Goal: Transaction & Acquisition: Purchase product/service

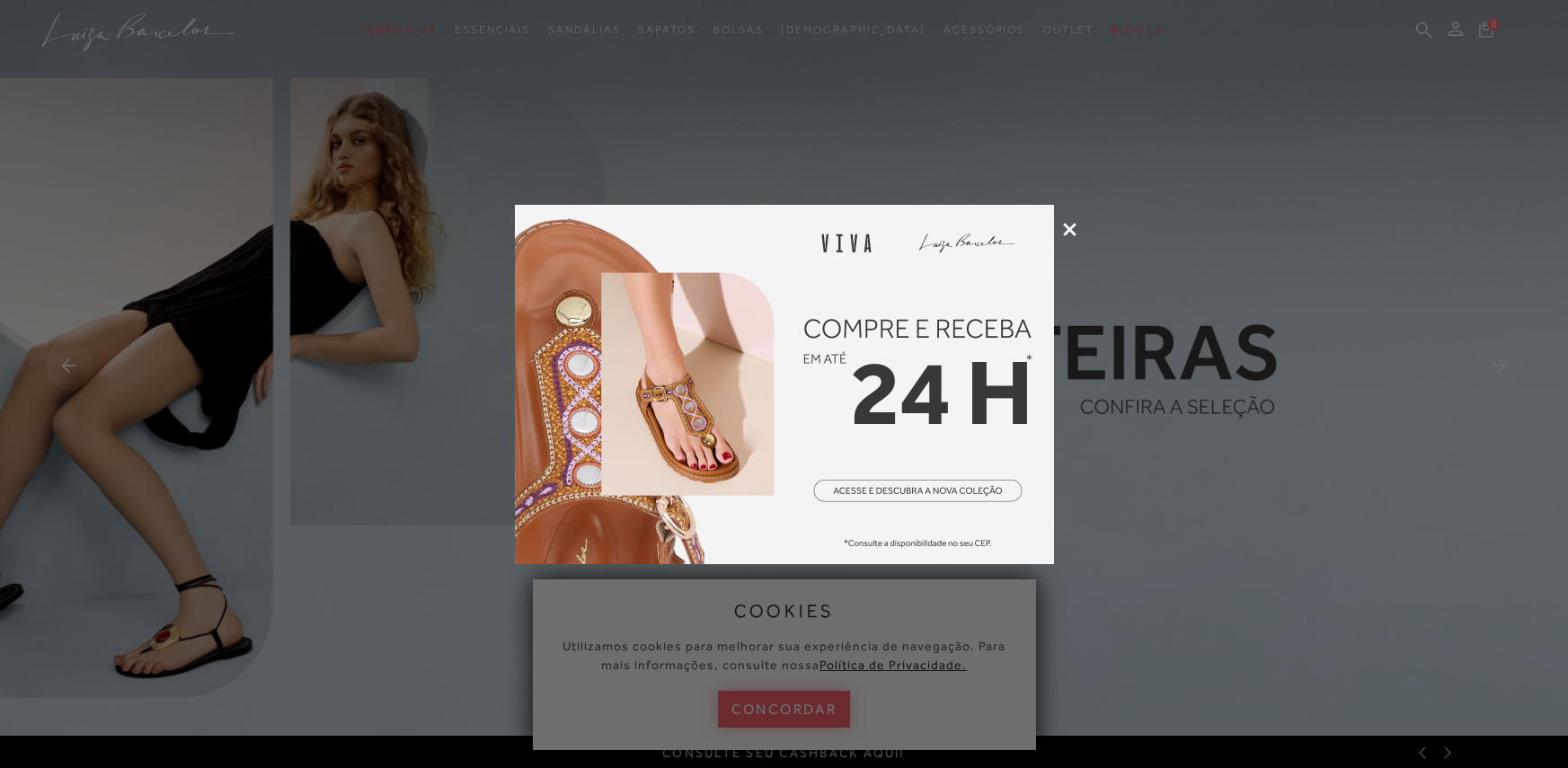
click at [1069, 228] on icon at bounding box center [1070, 230] width 14 height 14
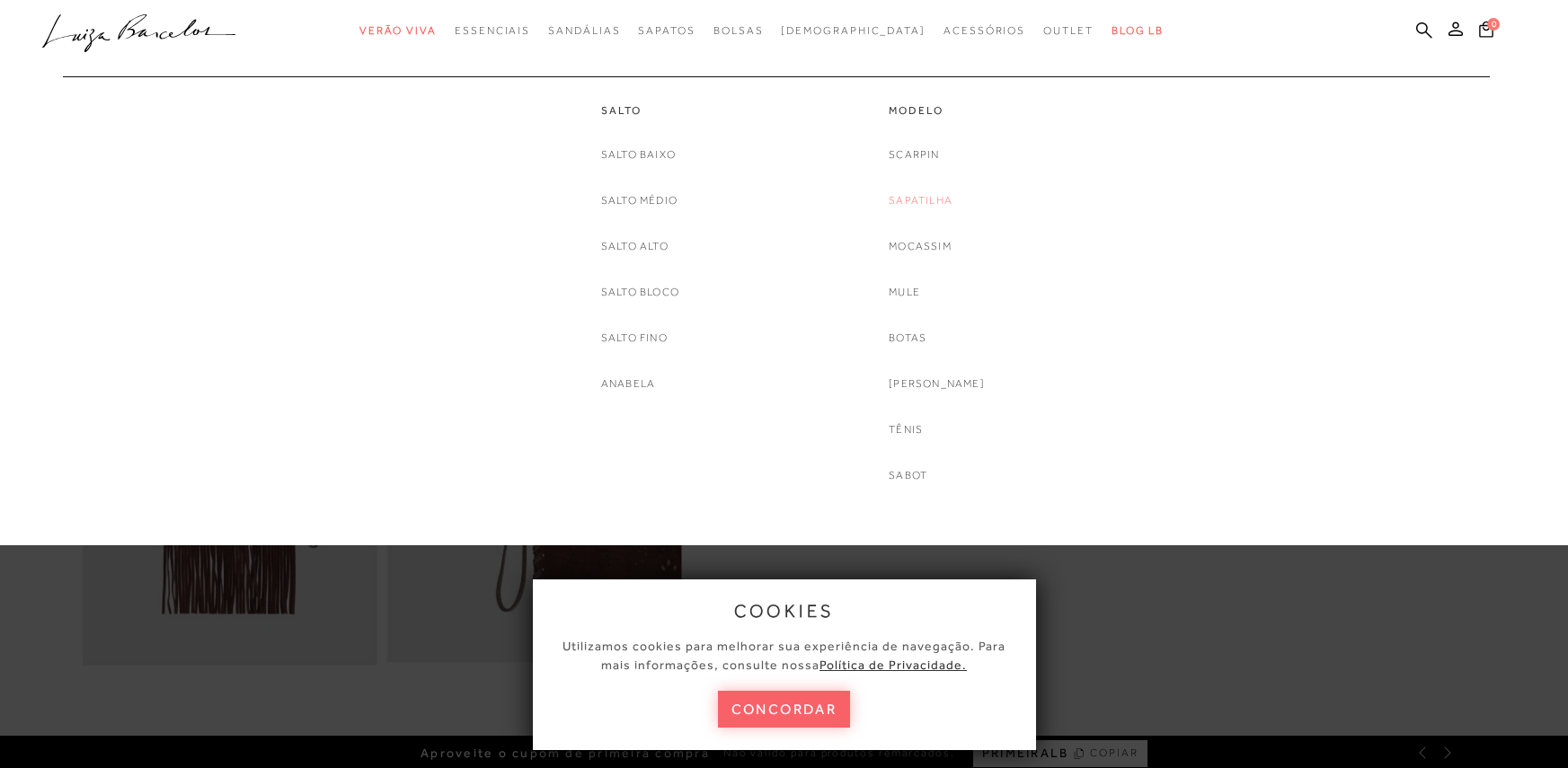
click at [938, 200] on link "Sapatilha" at bounding box center [921, 200] width 63 height 19
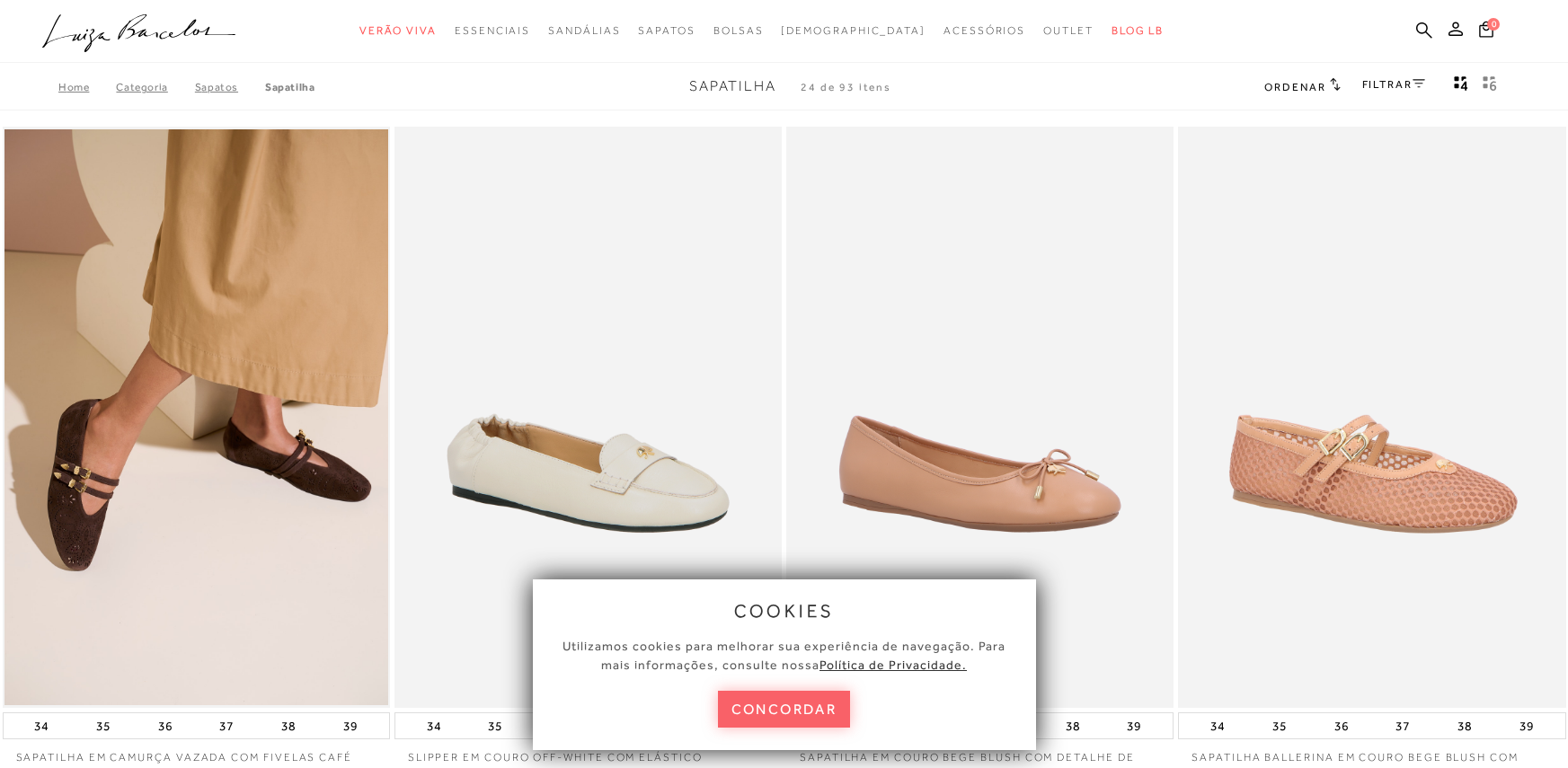
click at [1390, 85] on link "FILTRAR" at bounding box center [1394, 84] width 62 height 13
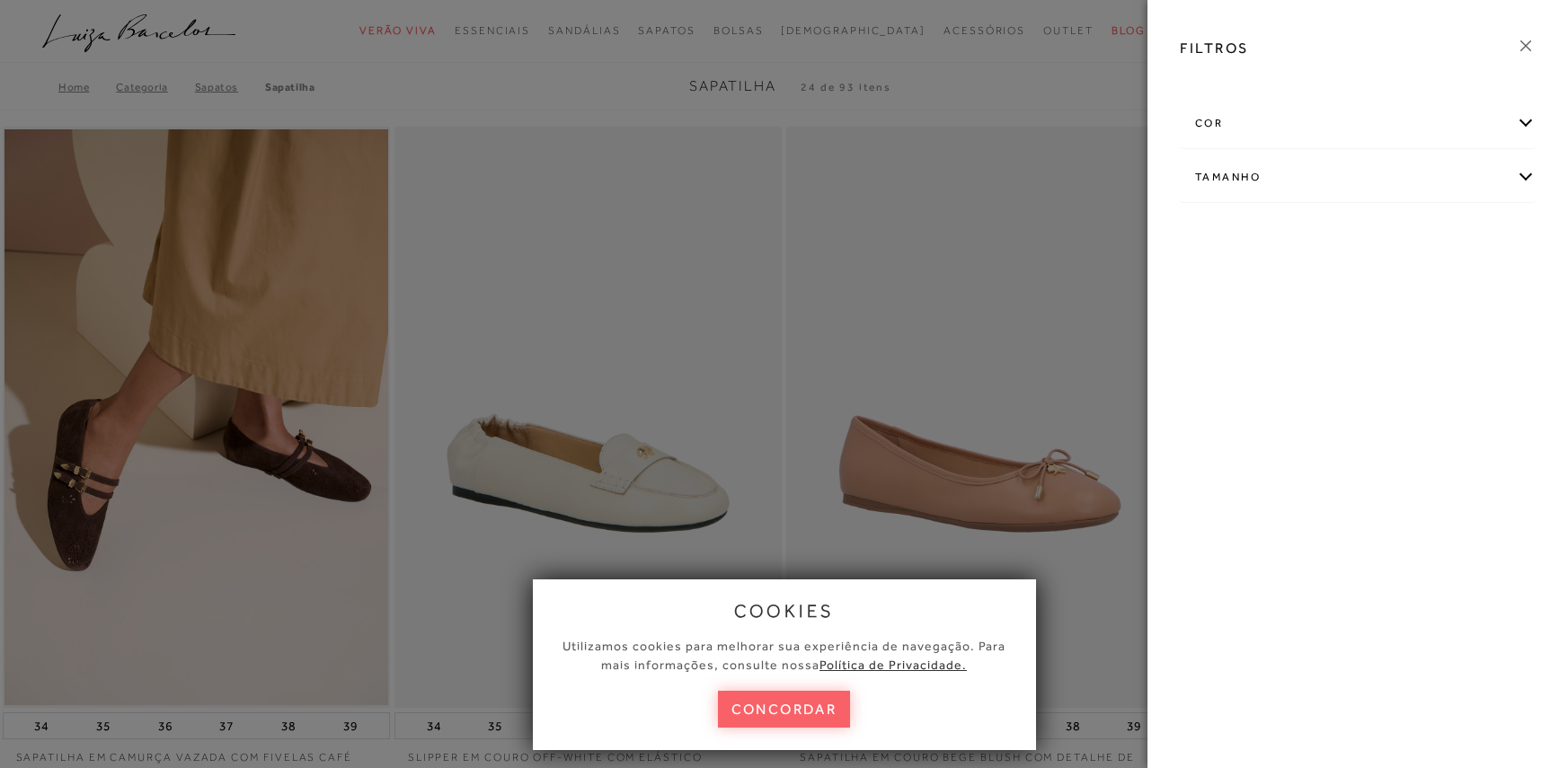
click at [1530, 176] on div "Tamanho" at bounding box center [1357, 177] width 354 height 48
click at [1268, 282] on span "37" at bounding box center [1260, 282] width 26 height 14
click at [1260, 282] on input "37" at bounding box center [1251, 285] width 18 height 18
checkbox input "true"
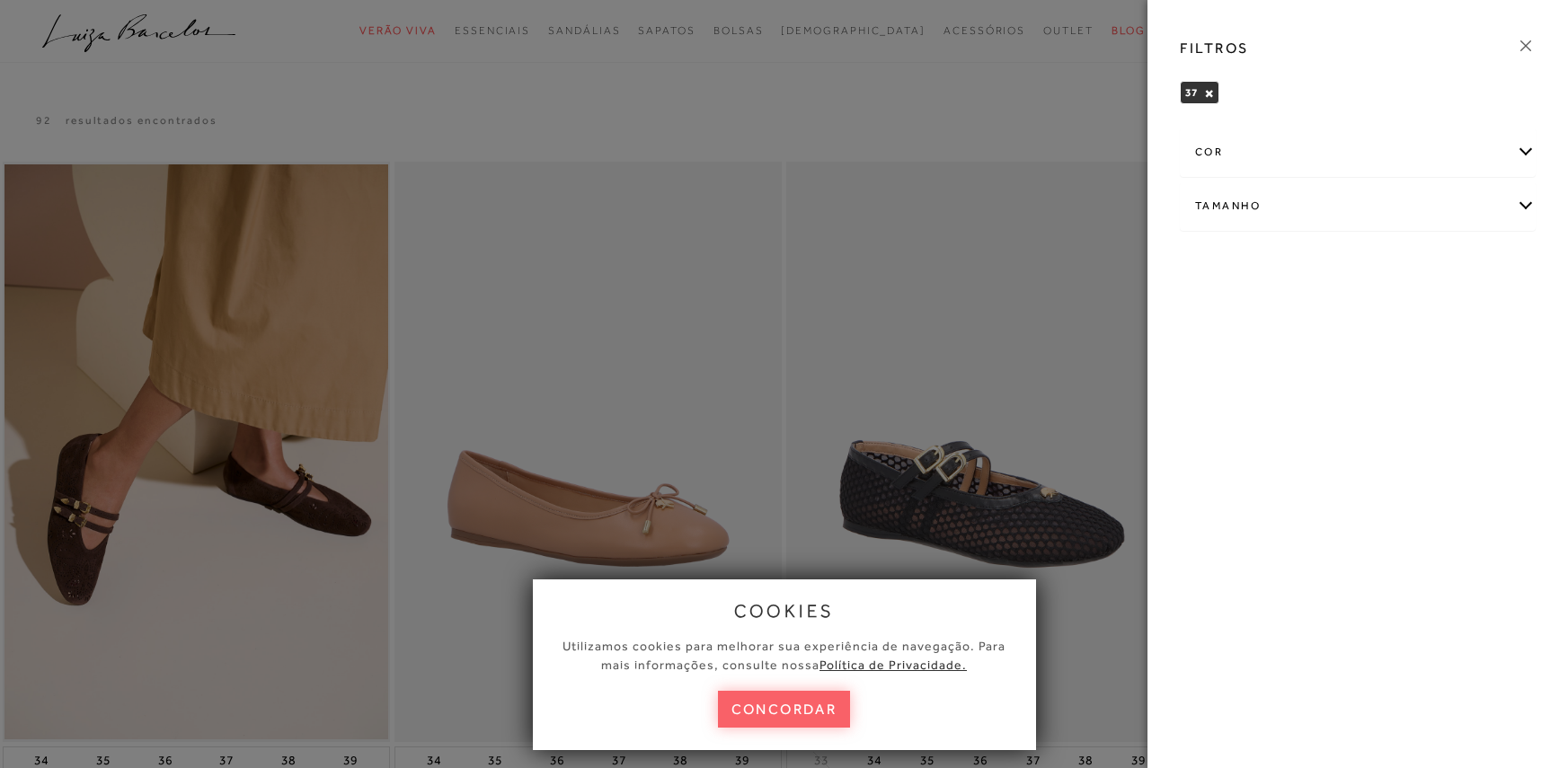
click at [1528, 155] on div "cor" at bounding box center [1357, 153] width 354 height 48
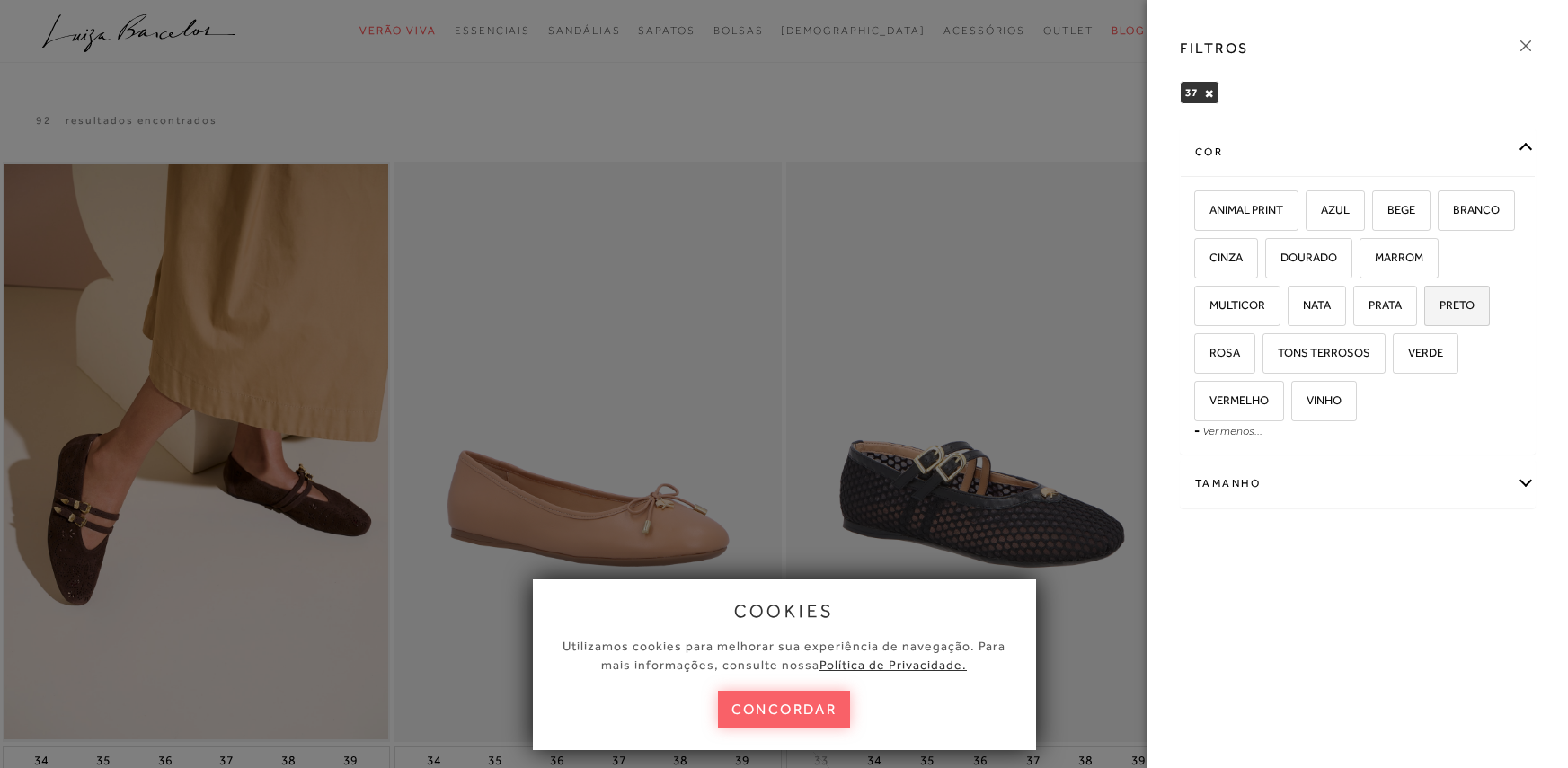
click at [1462, 302] on span "PRETO" at bounding box center [1450, 305] width 49 height 14
click at [1439, 302] on input "PRETO" at bounding box center [1430, 308] width 18 height 18
checkbox input "true"
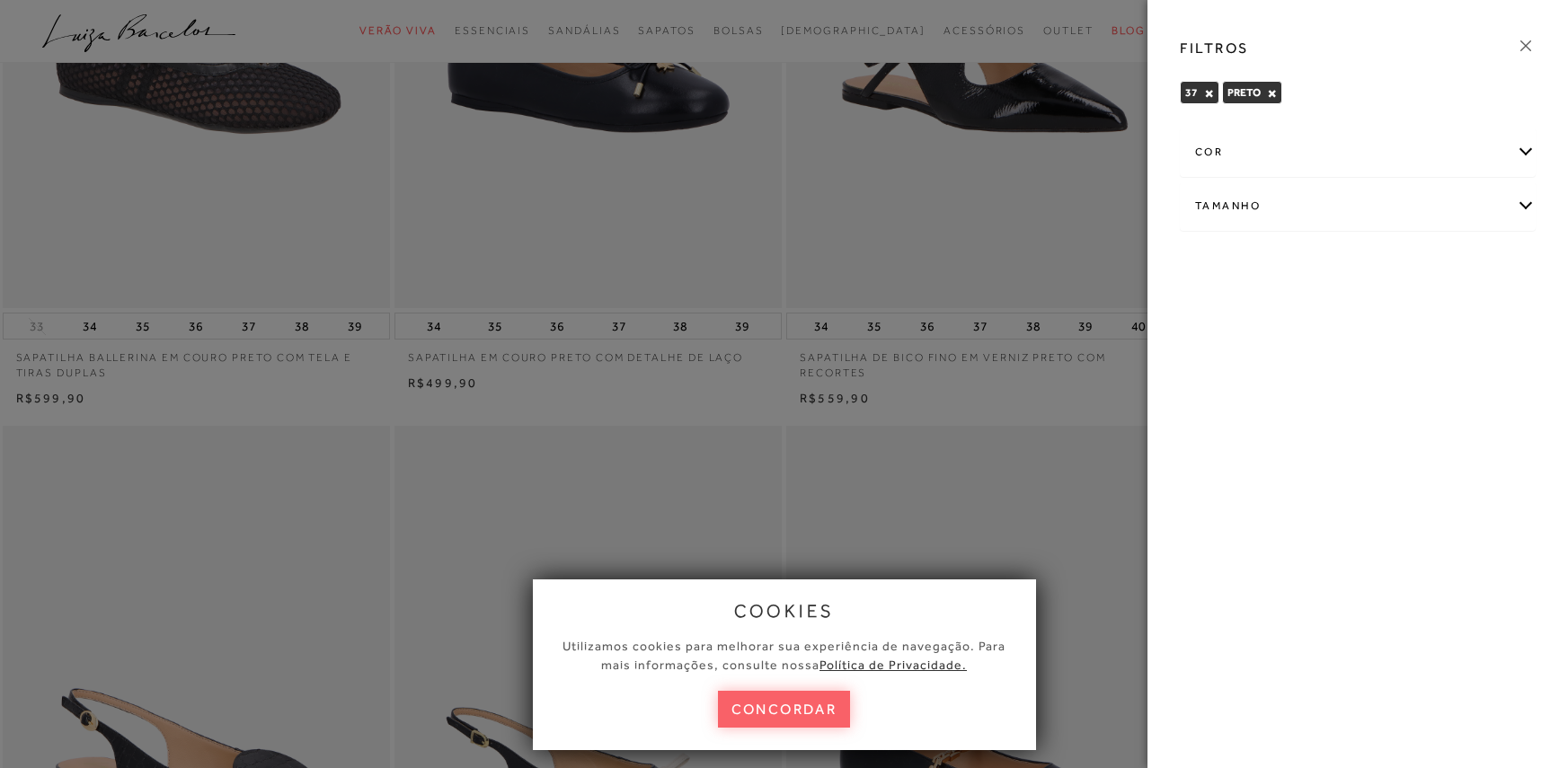
scroll to position [539, 0]
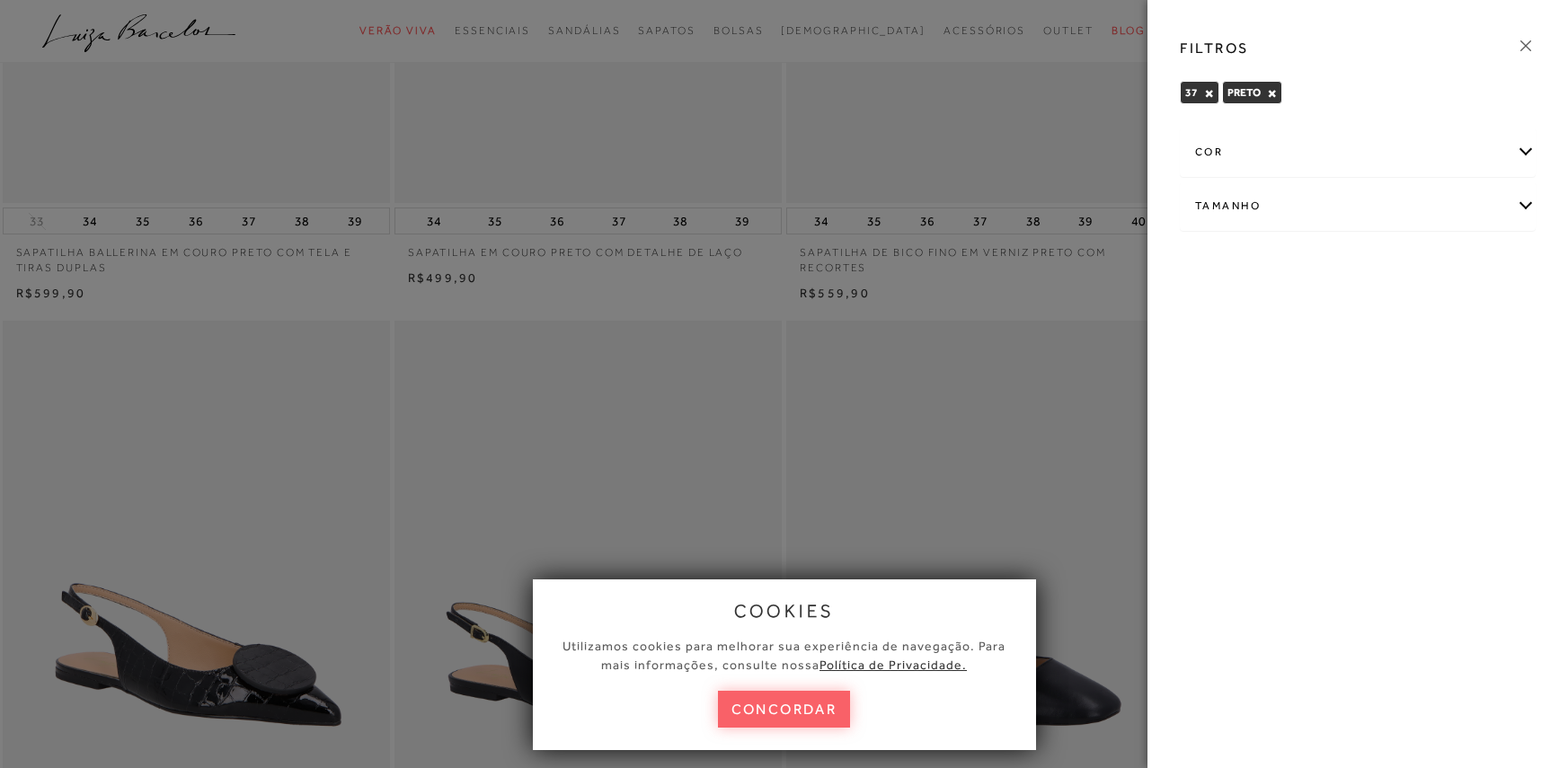
click at [1028, 147] on div at bounding box center [784, 384] width 1568 height 768
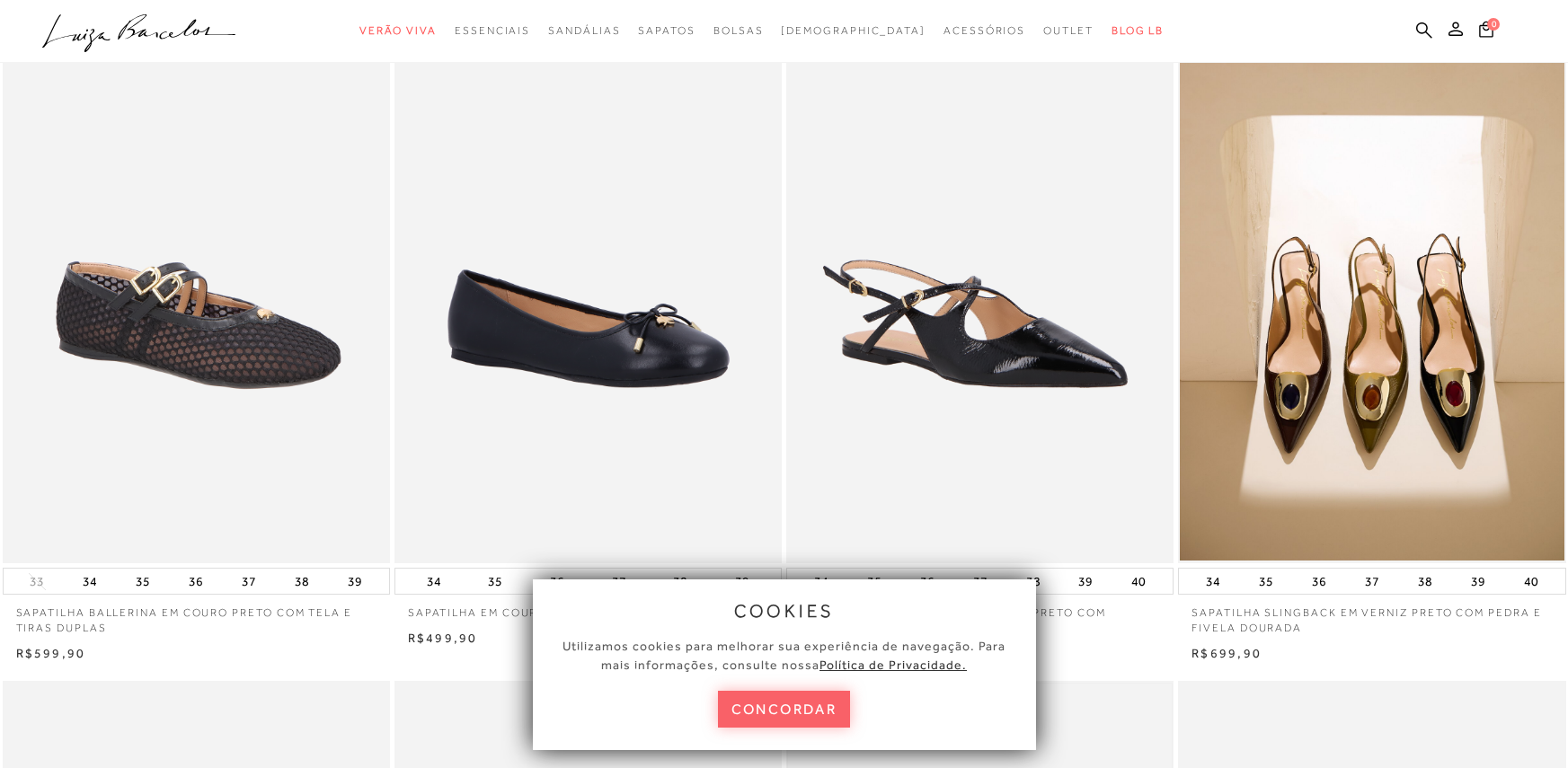
scroll to position [0, 0]
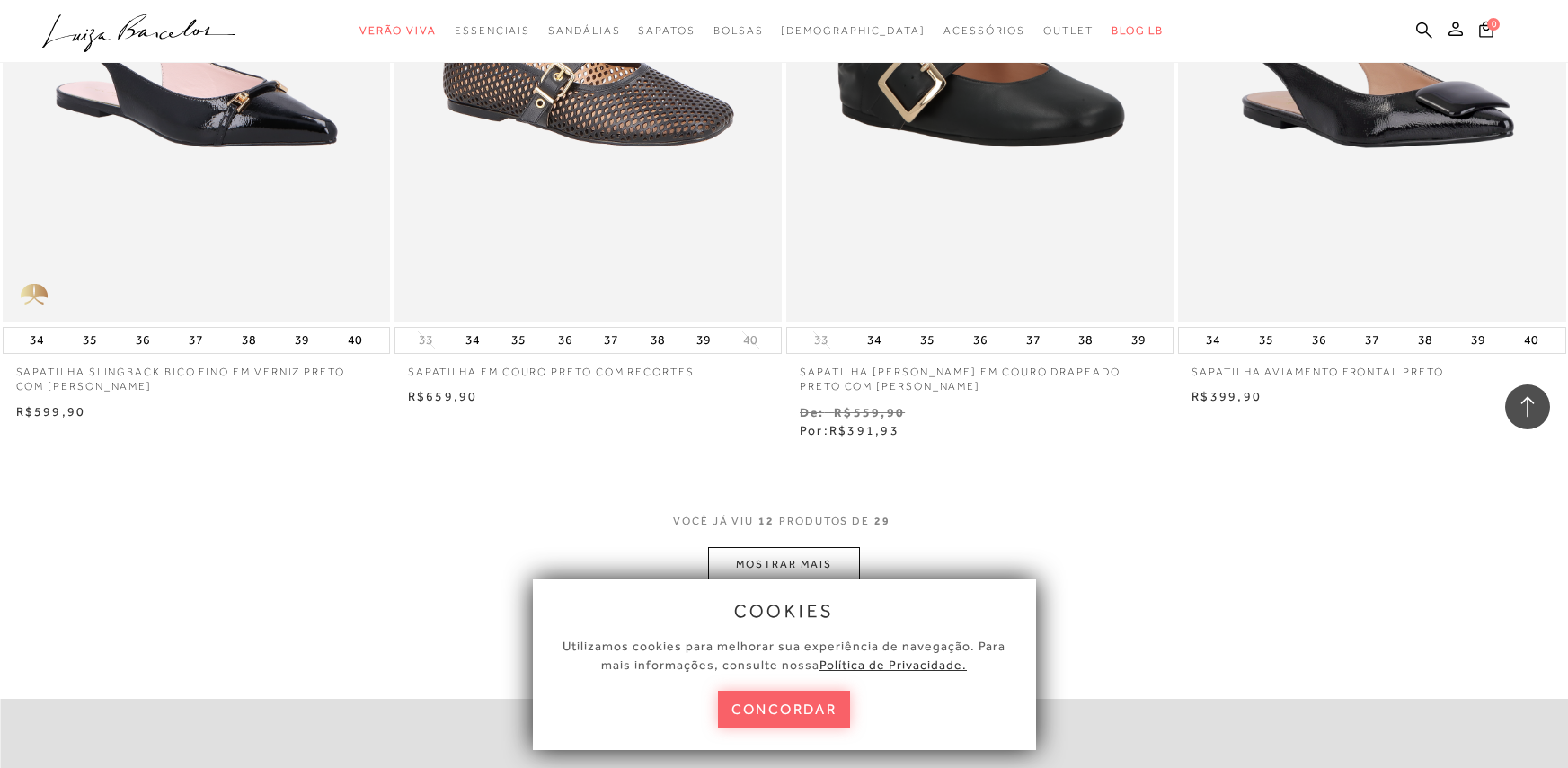
scroll to position [1887, 0]
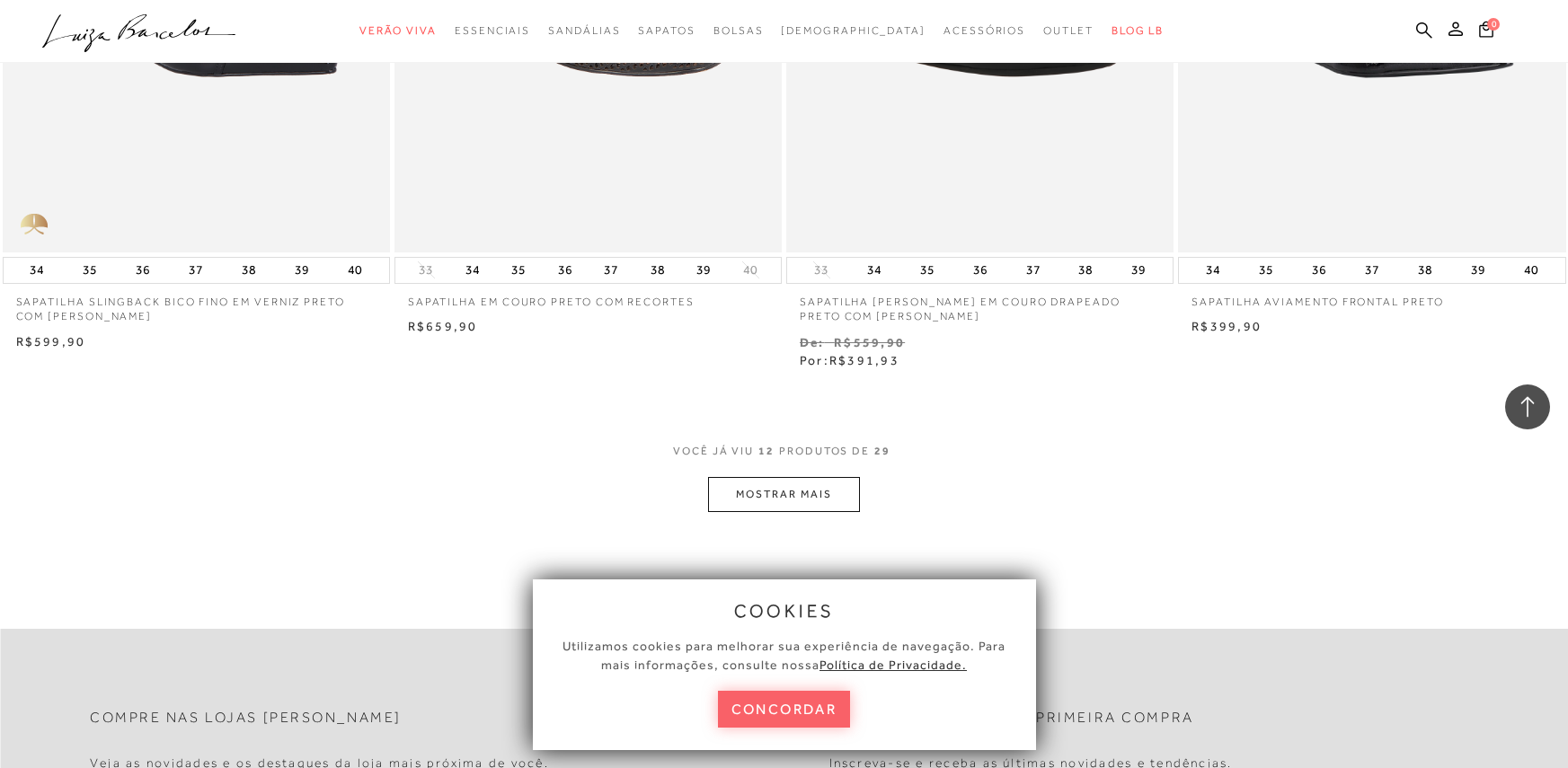
click at [821, 497] on button "MOSTRAR MAIS" at bounding box center [783, 494] width 151 height 35
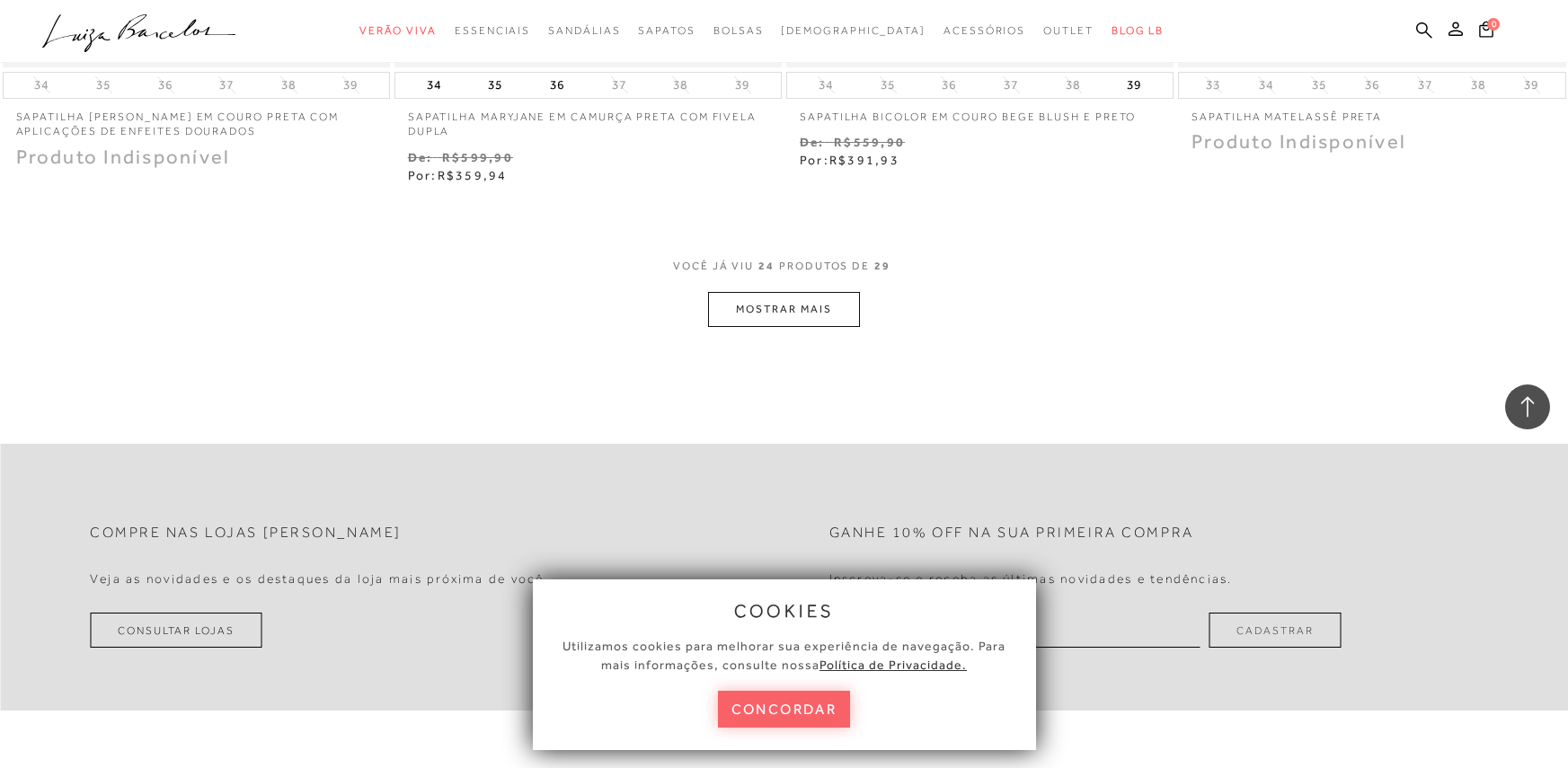
scroll to position [4133, 0]
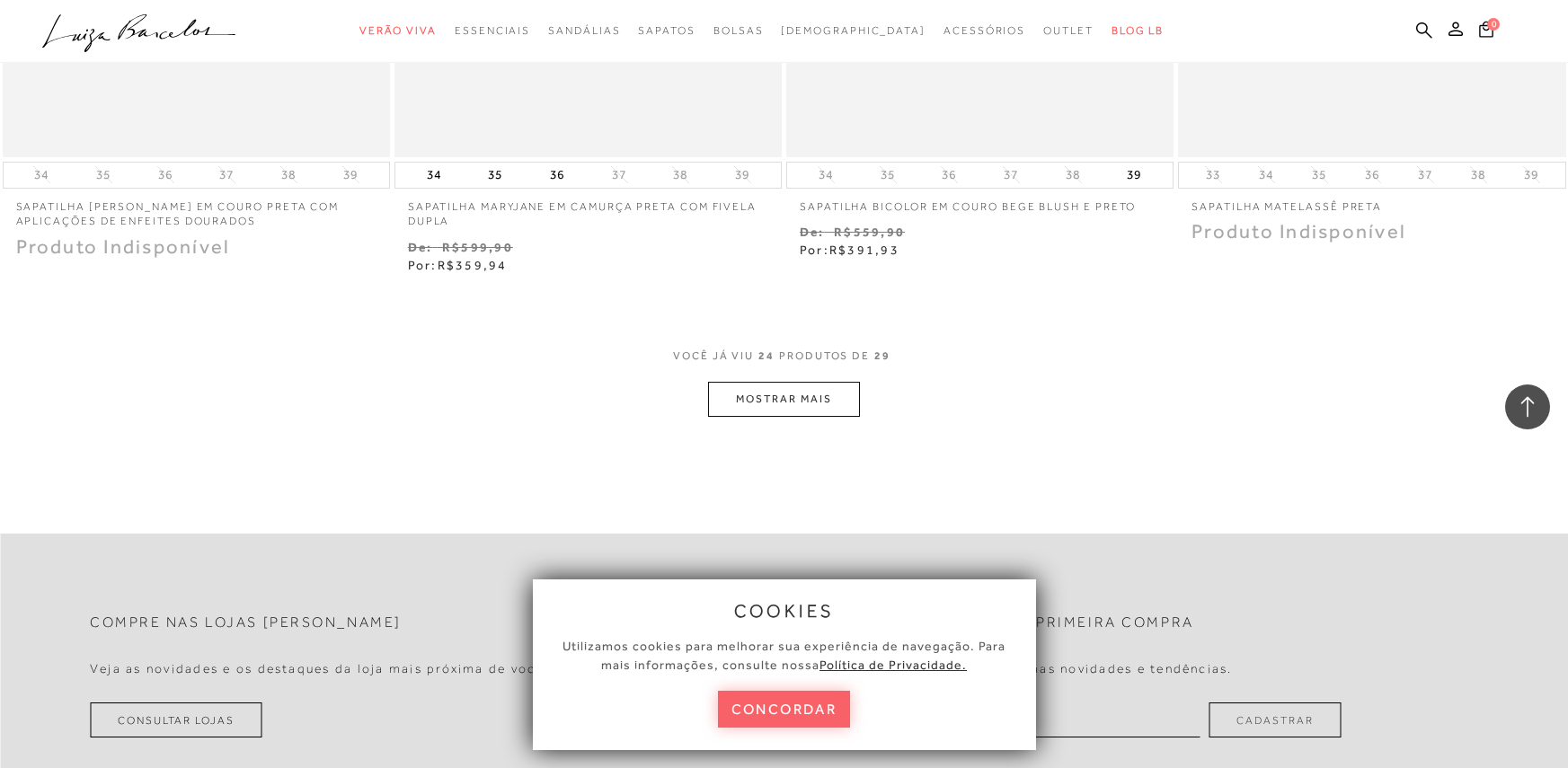
click at [811, 406] on button "MOSTRAR MAIS" at bounding box center [783, 398] width 151 height 35
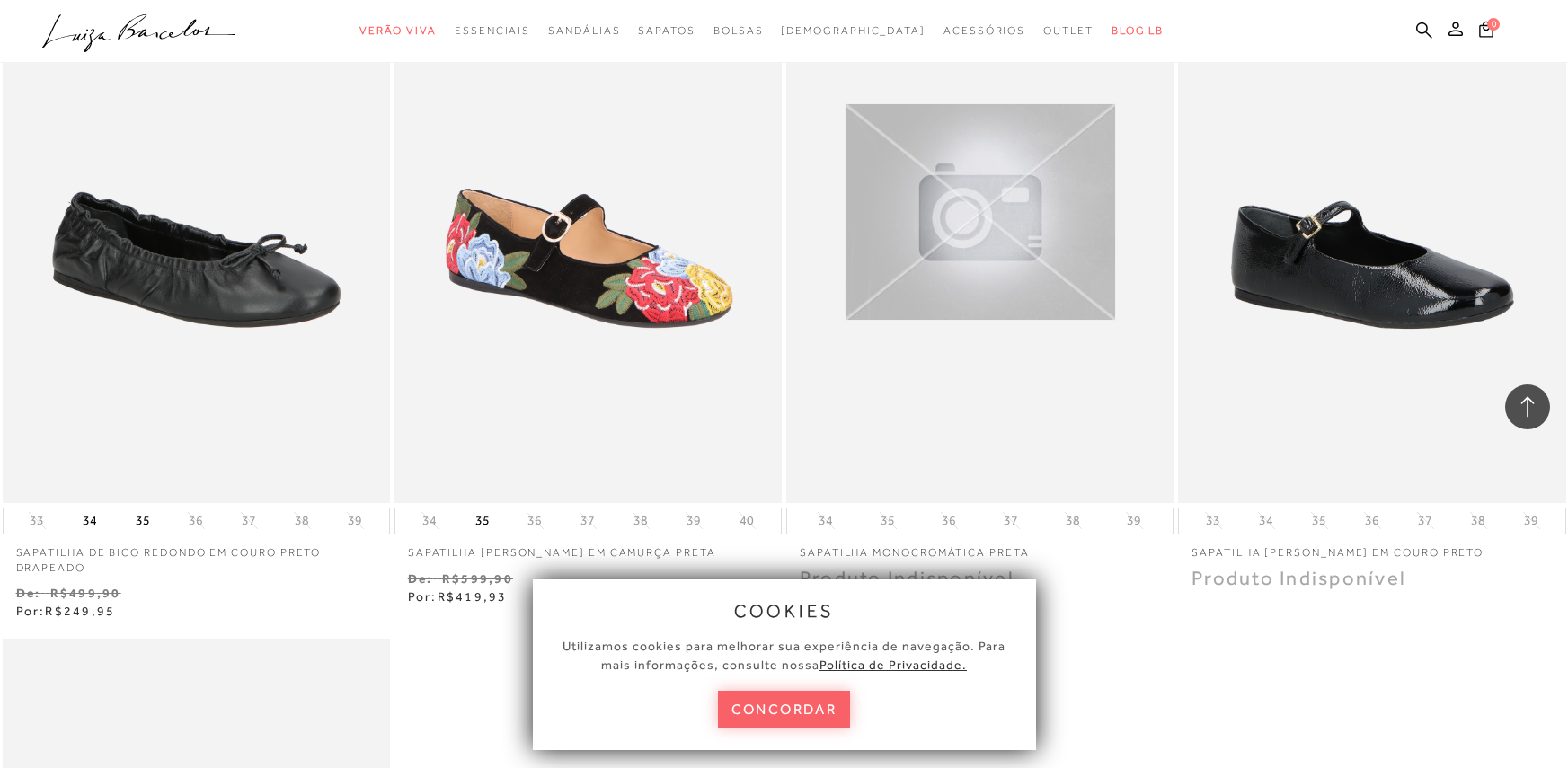
scroll to position [4223, 0]
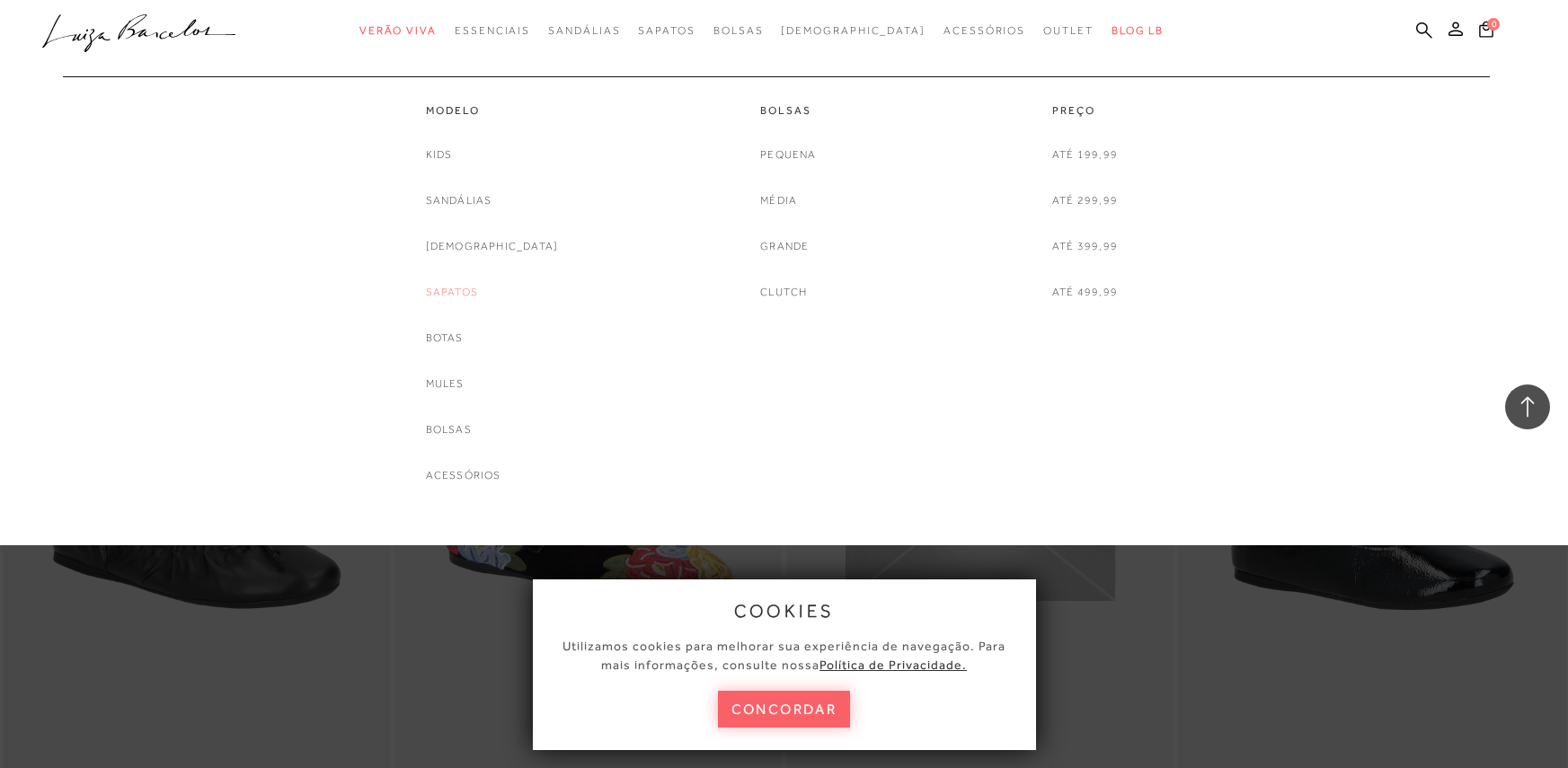
click at [478, 294] on link "Sapatos" at bounding box center [452, 292] width 53 height 19
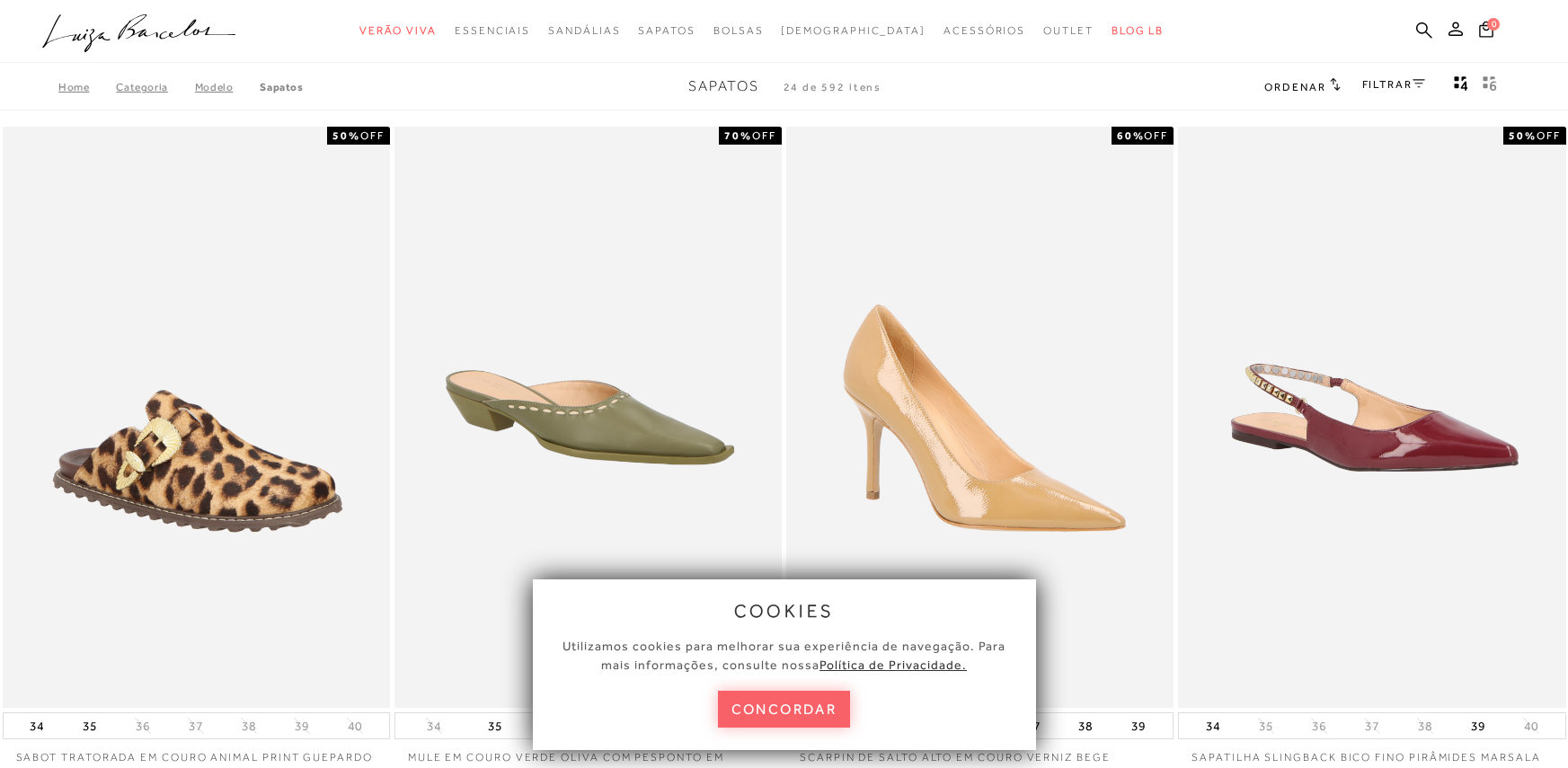
click at [1391, 87] on link "FILTRAR" at bounding box center [1394, 84] width 62 height 13
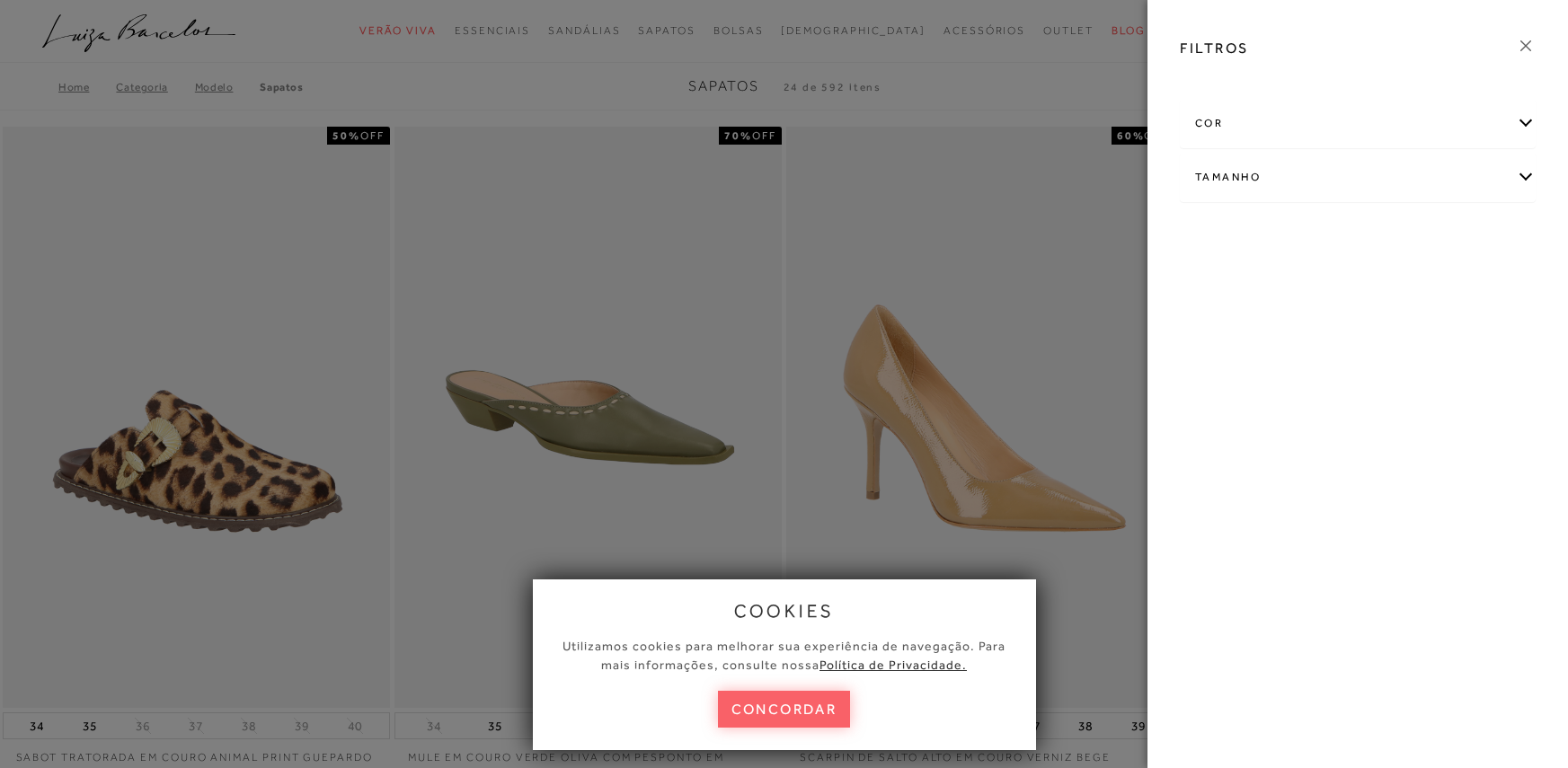
click at [1537, 177] on div "cor AMARELO +" at bounding box center [1358, 164] width 385 height 140
click at [1526, 177] on div "Tamanho" at bounding box center [1357, 177] width 354 height 48
click at [1233, 316] on link "Ver mais..." at bounding box center [1228, 313] width 49 height 14
click at [1470, 283] on span "36" at bounding box center [1461, 282] width 26 height 14
click at [1461, 283] on input "36" at bounding box center [1452, 285] width 18 height 18
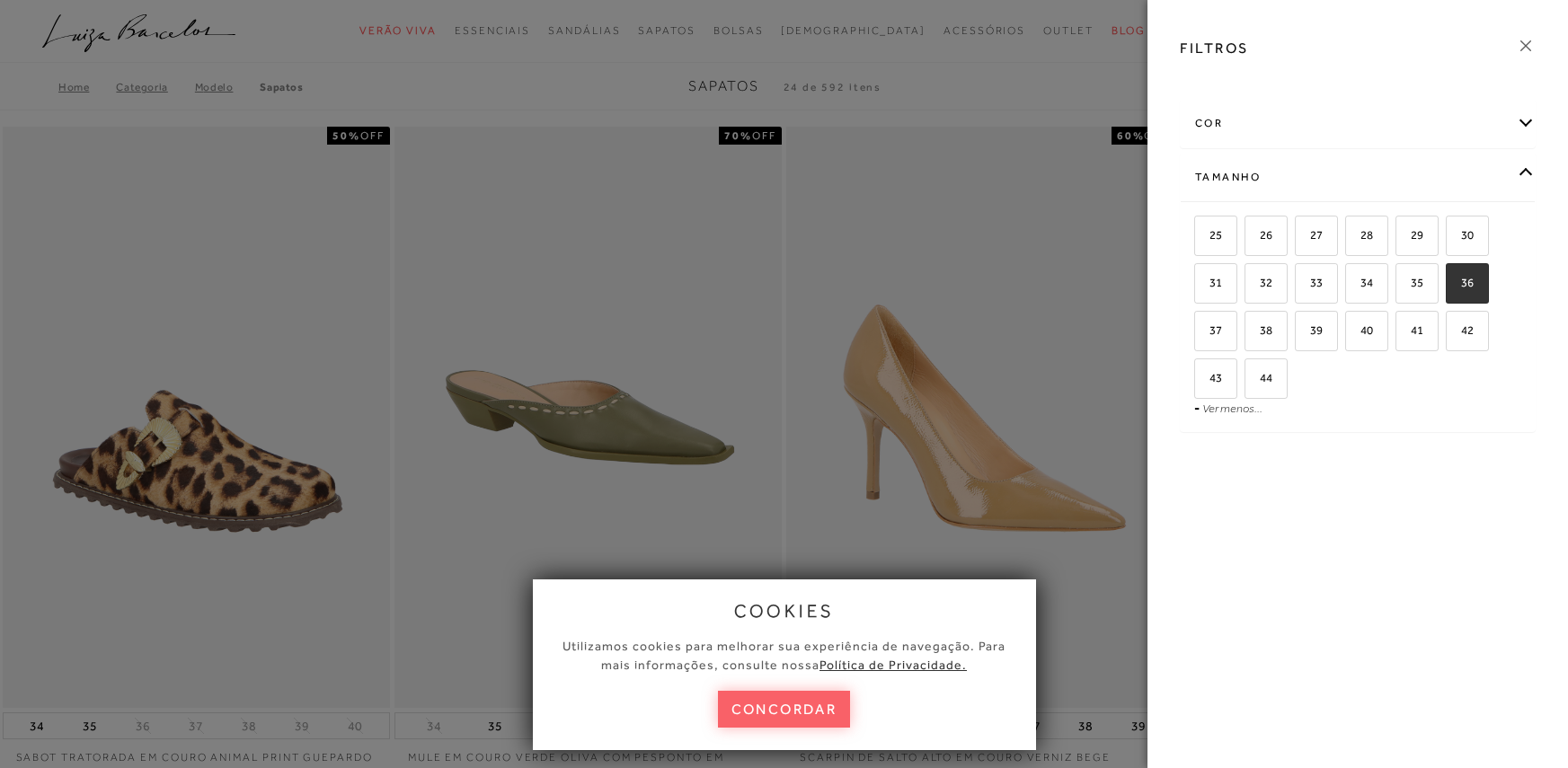
checkbox input "true"
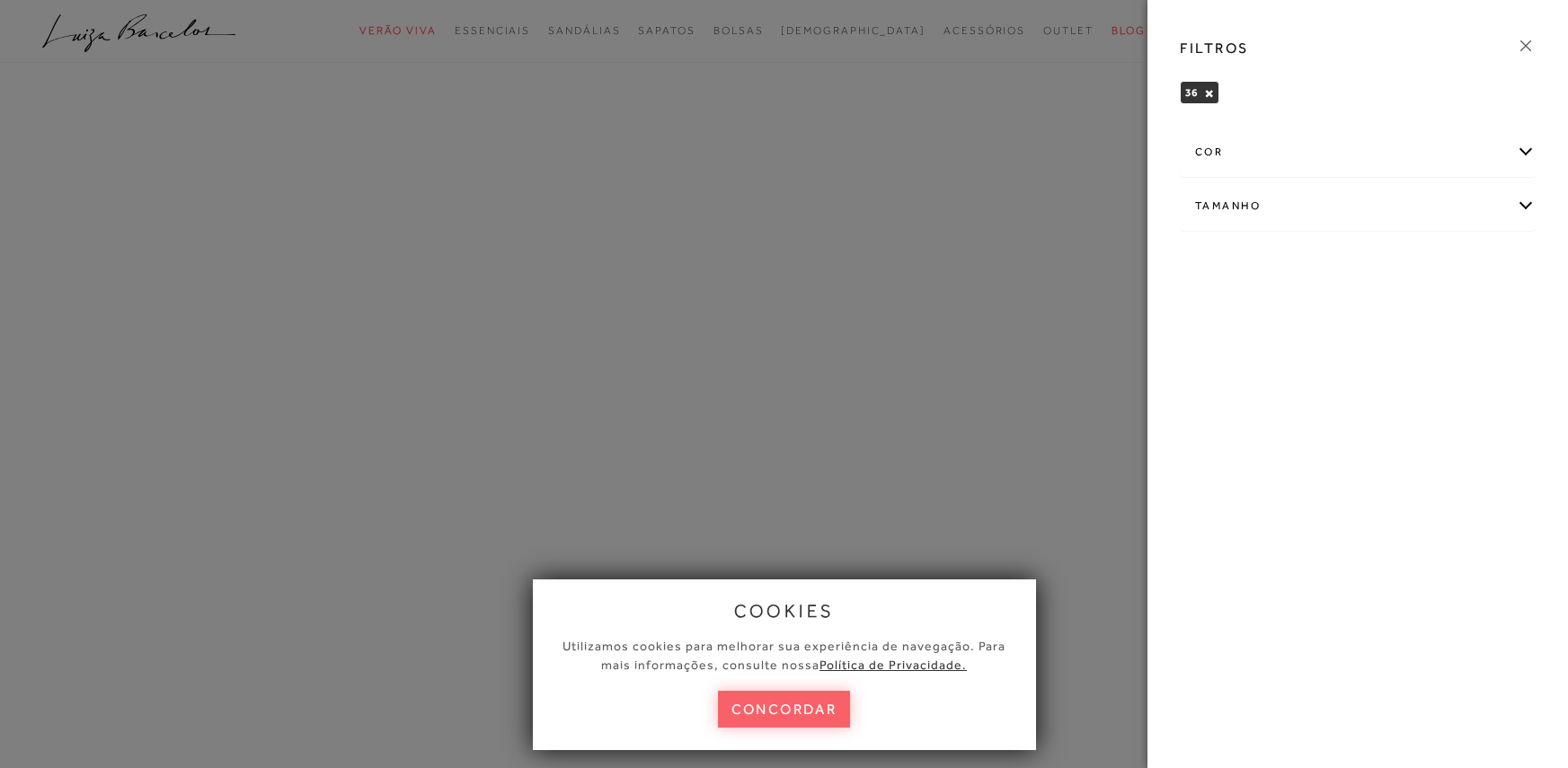
click at [889, 217] on div at bounding box center [784, 384] width 1568 height 768
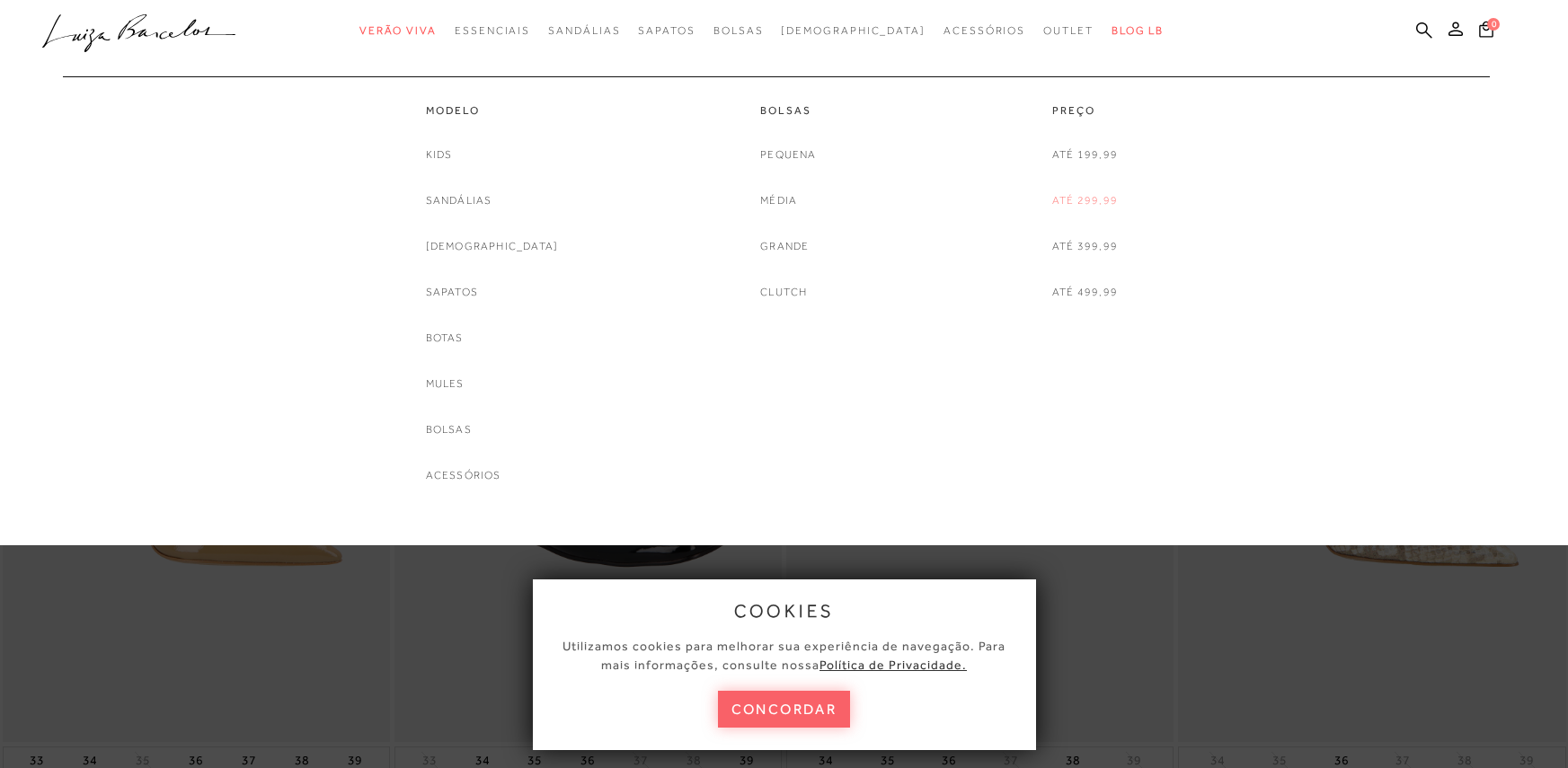
click at [1099, 199] on link "Até 299,99" at bounding box center [1085, 200] width 65 height 19
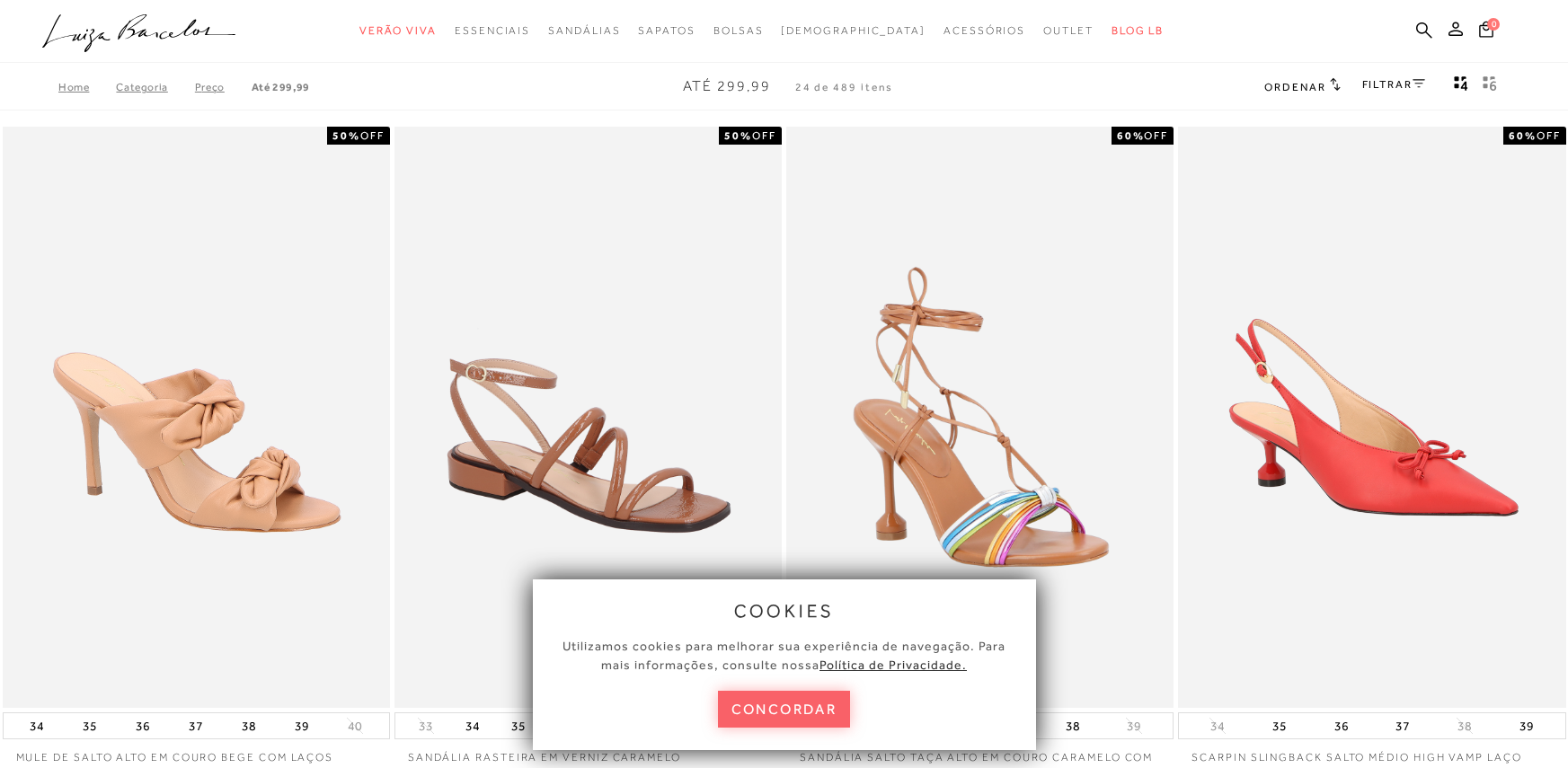
click at [1394, 87] on link "FILTRAR" at bounding box center [1394, 84] width 62 height 13
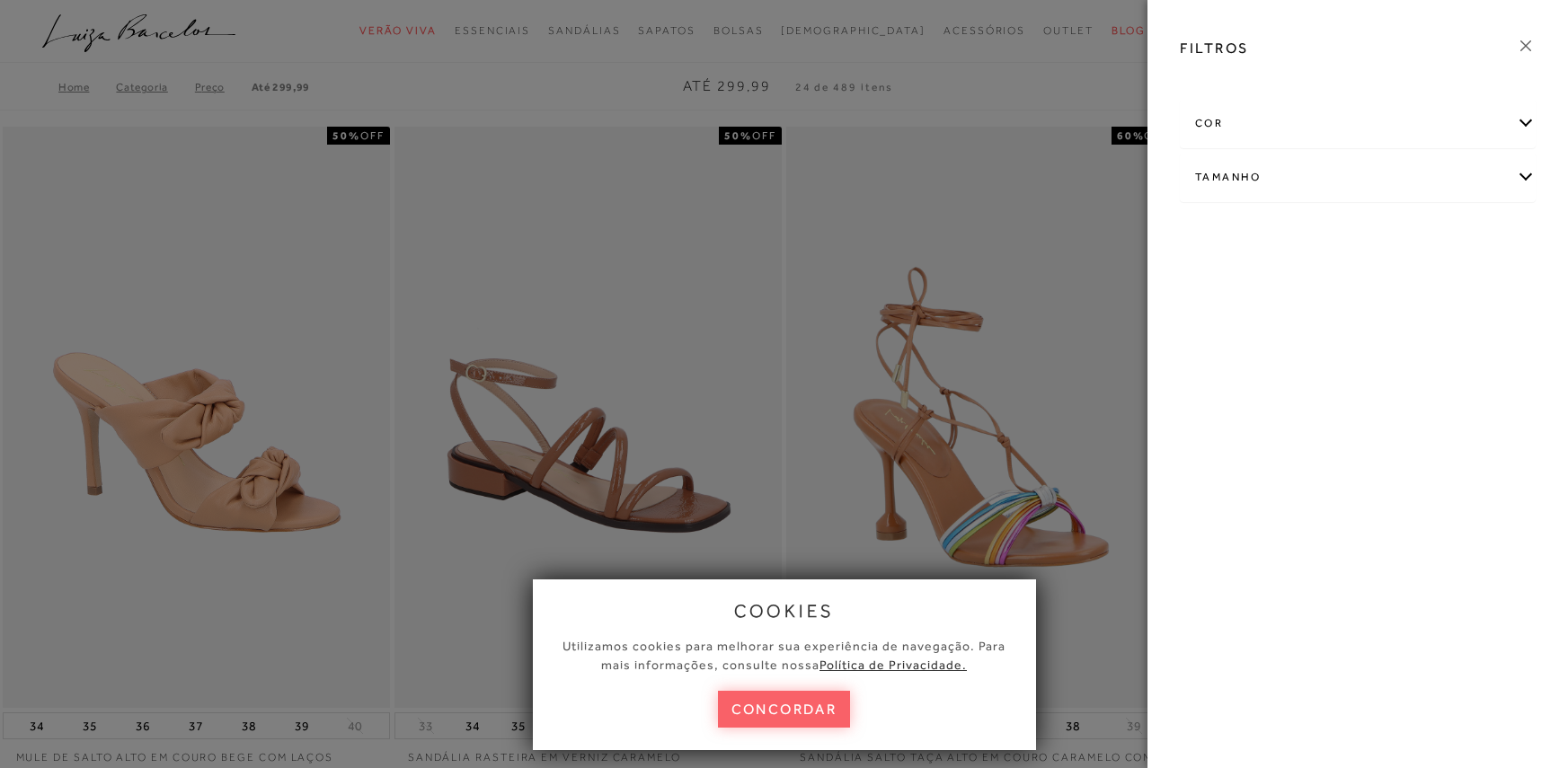
click at [1514, 178] on div "Tamanho" at bounding box center [1357, 177] width 354 height 48
click at [1234, 319] on link "Ver mais..." at bounding box center [1228, 313] width 49 height 14
click at [1218, 327] on span "37" at bounding box center [1209, 330] width 26 height 14
click at [1209, 327] on input "37" at bounding box center [1200, 333] width 18 height 18
checkbox input "true"
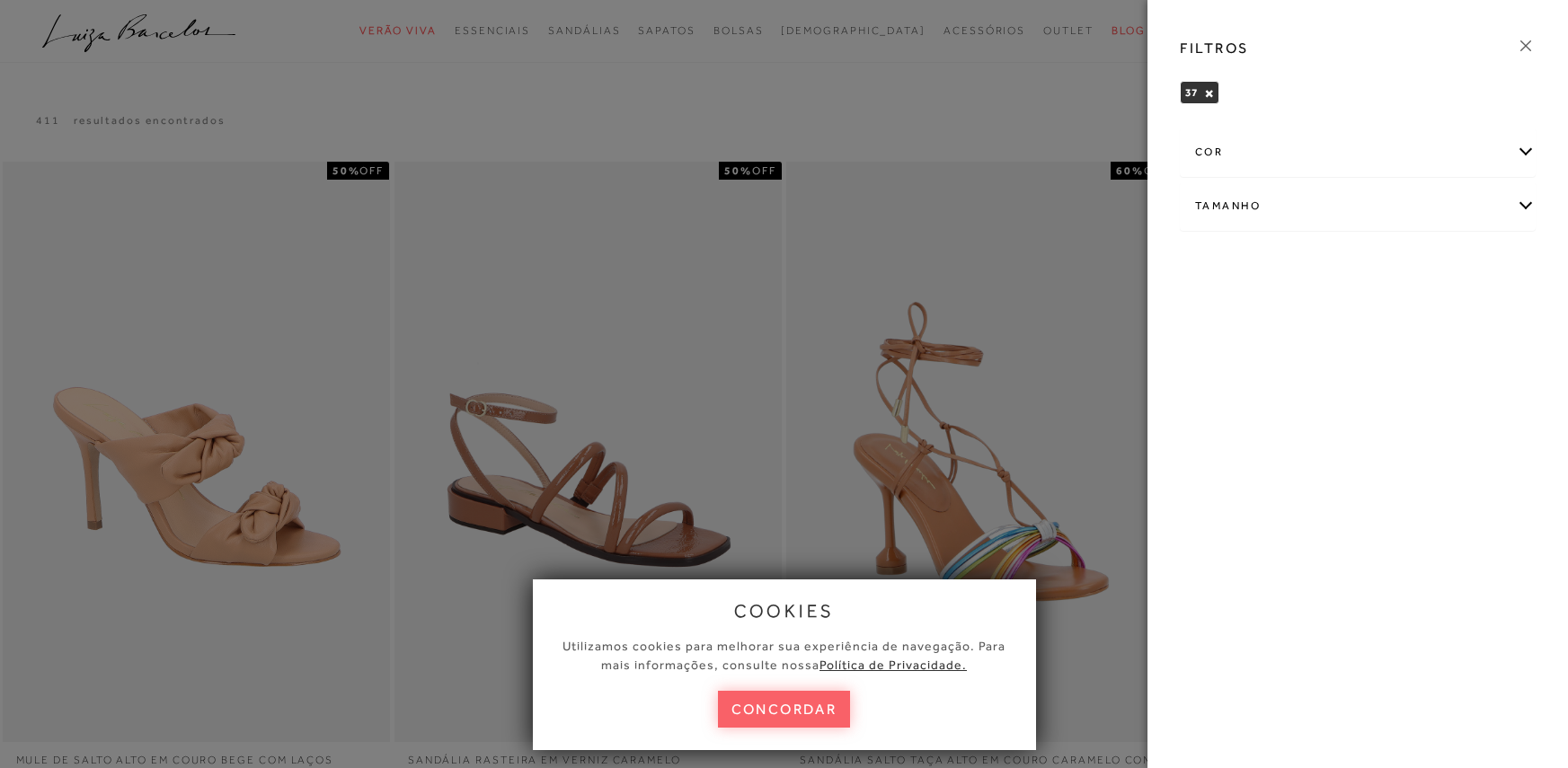
click at [958, 91] on div at bounding box center [784, 384] width 1568 height 768
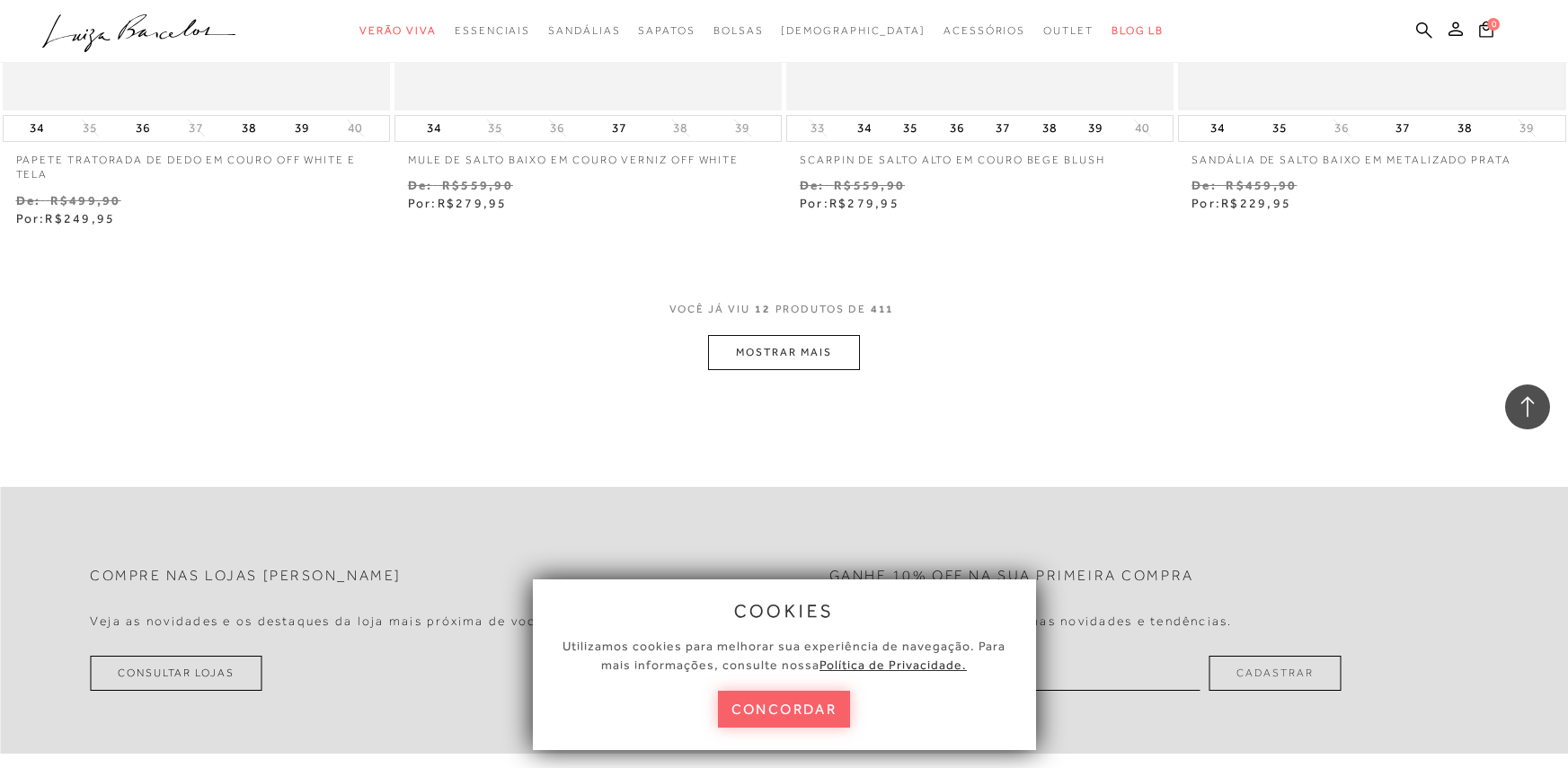
scroll to position [2156, 0]
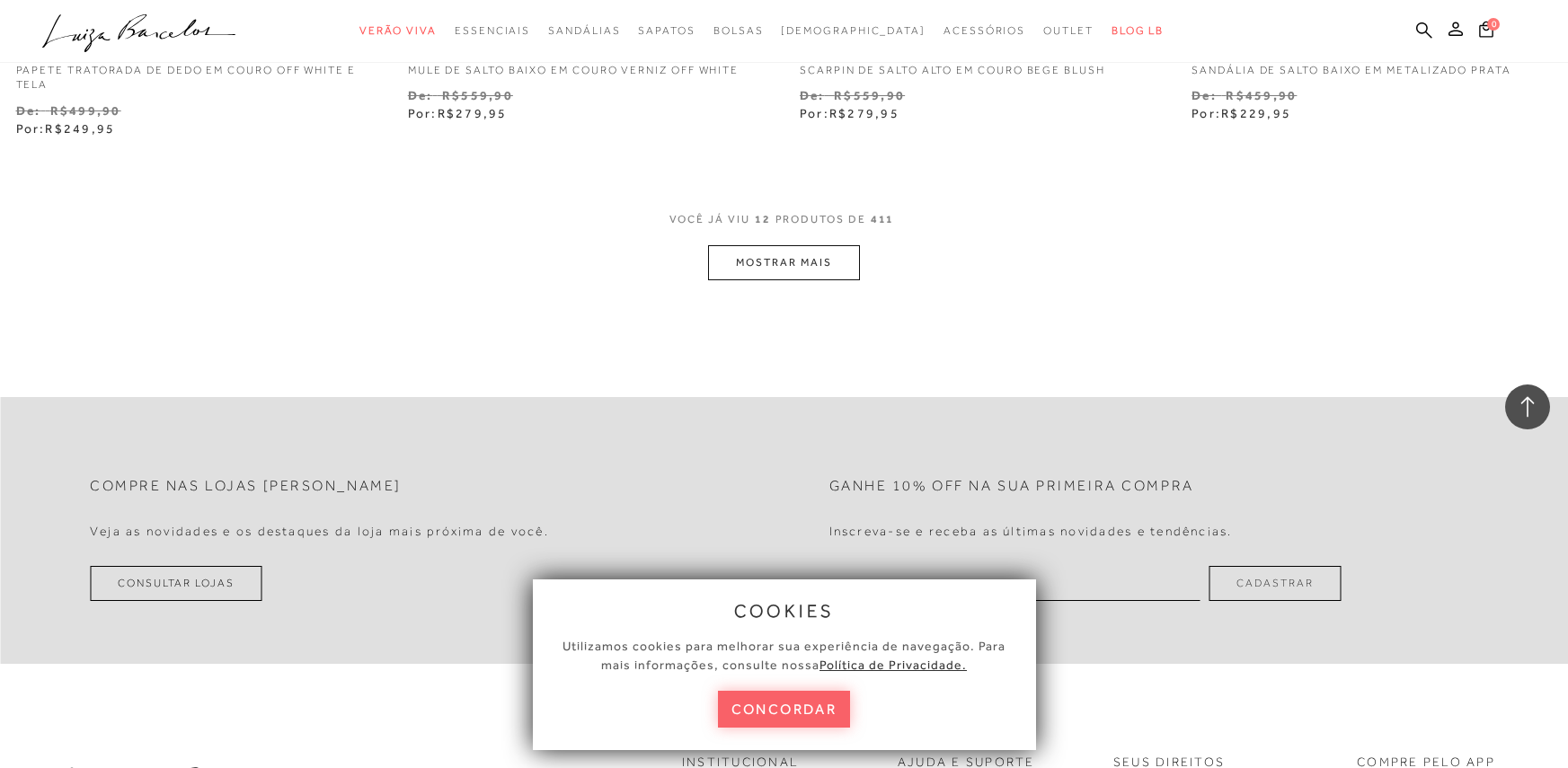
click at [802, 265] on button "MOSTRAR MAIS" at bounding box center [783, 263] width 151 height 35
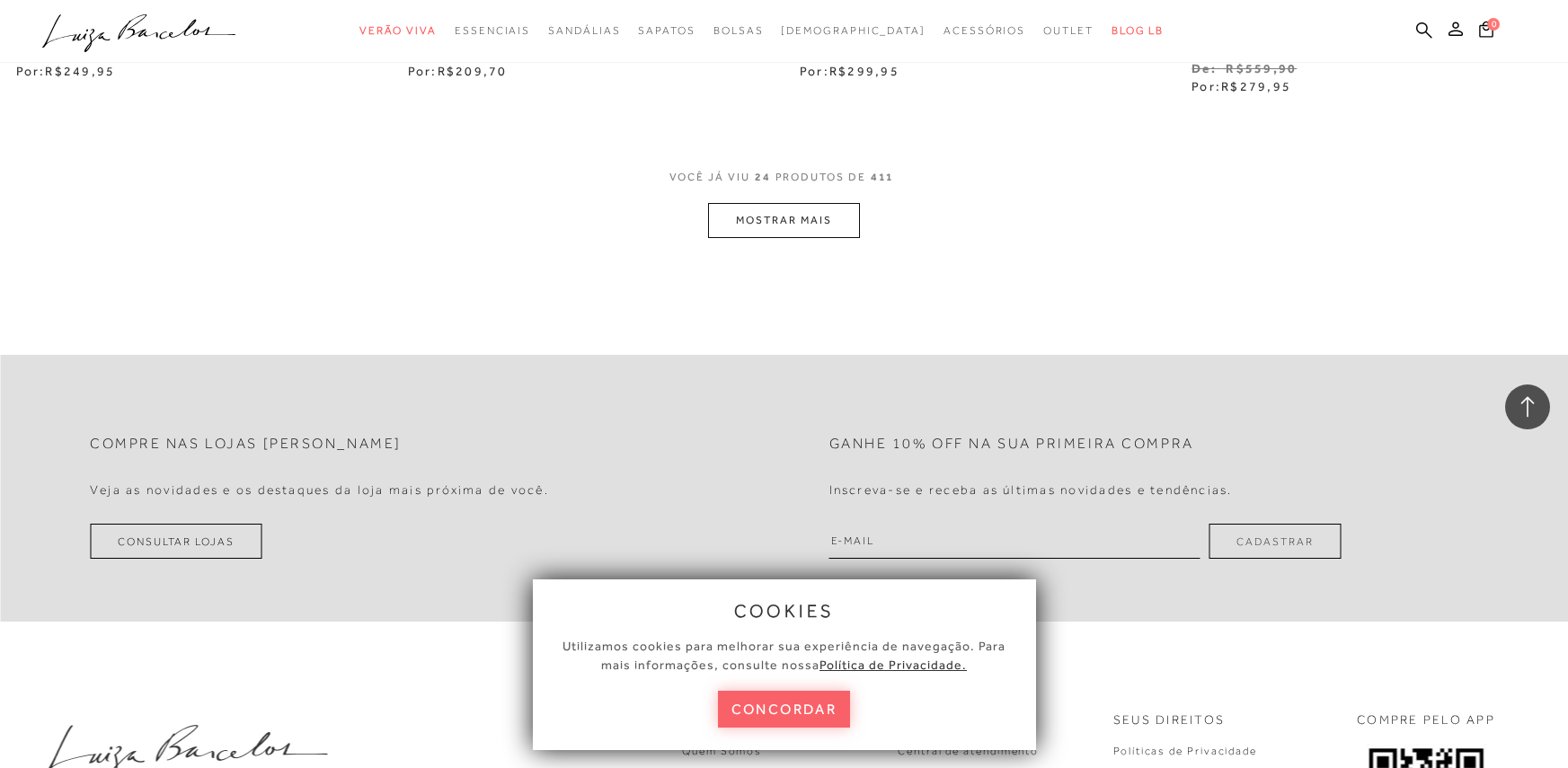
scroll to position [4156, 0]
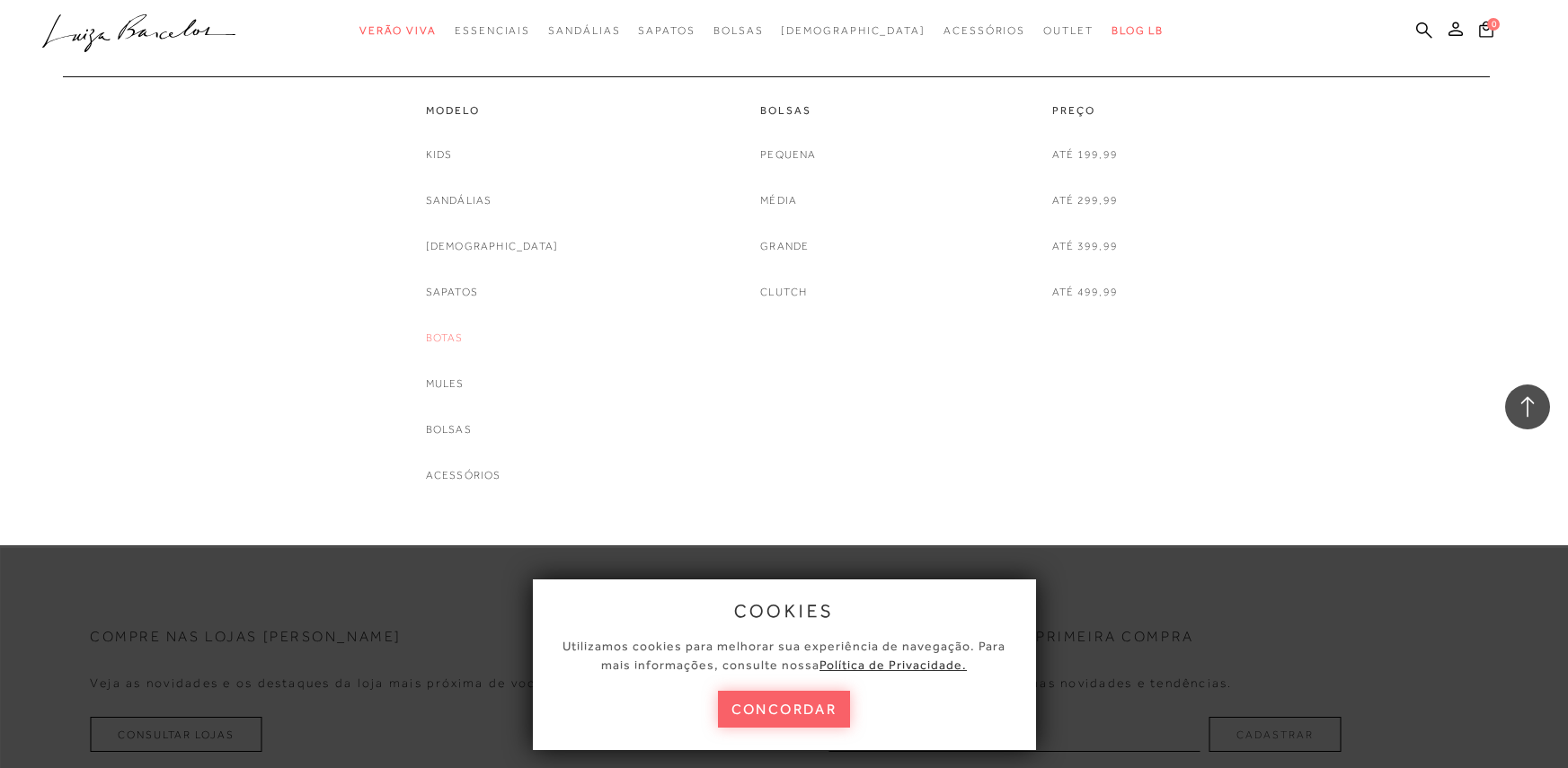
click at [464, 342] on link "Botas" at bounding box center [445, 338] width 38 height 19
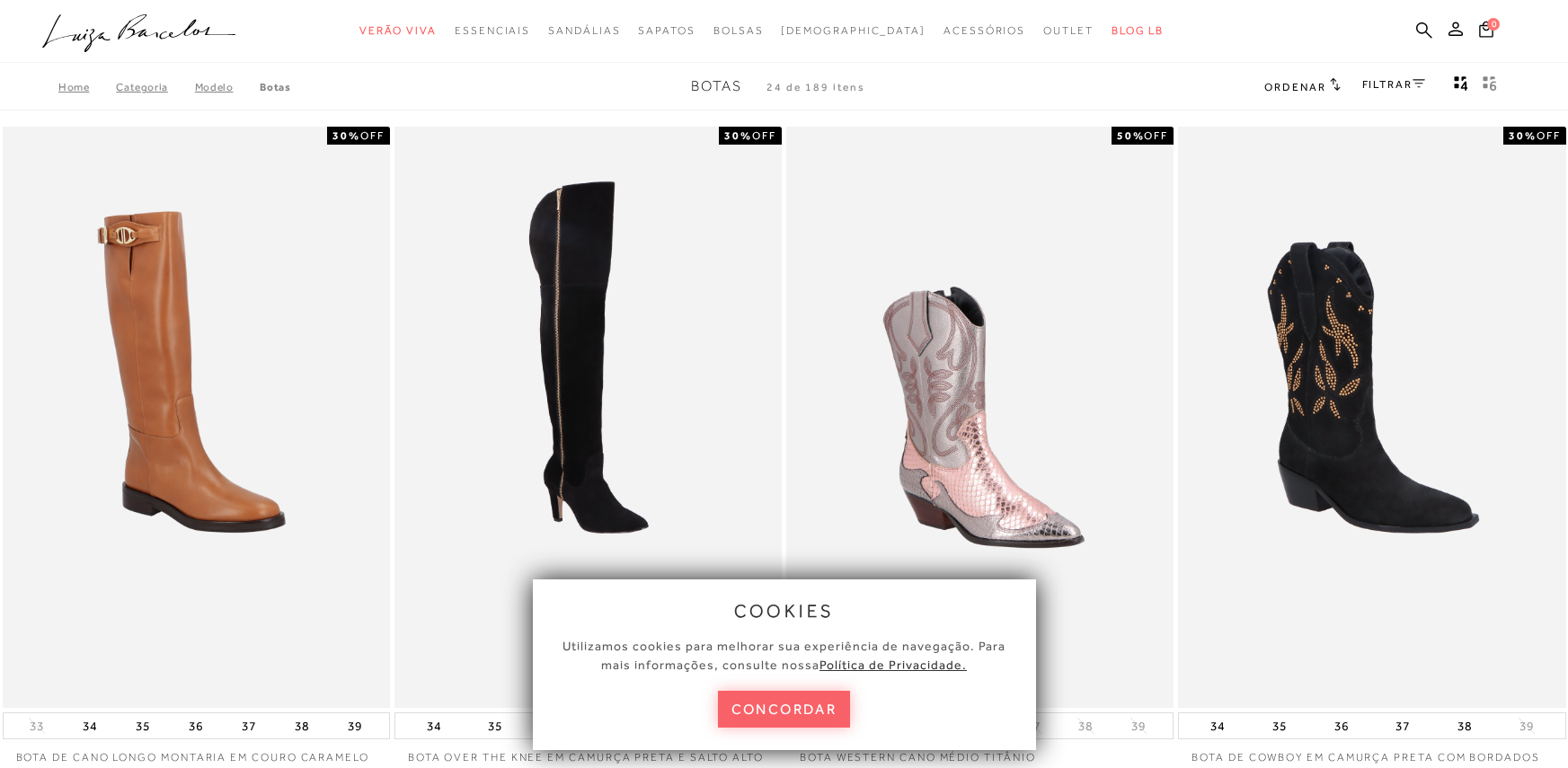
click at [1410, 90] on link "FILTRAR" at bounding box center [1394, 84] width 62 height 13
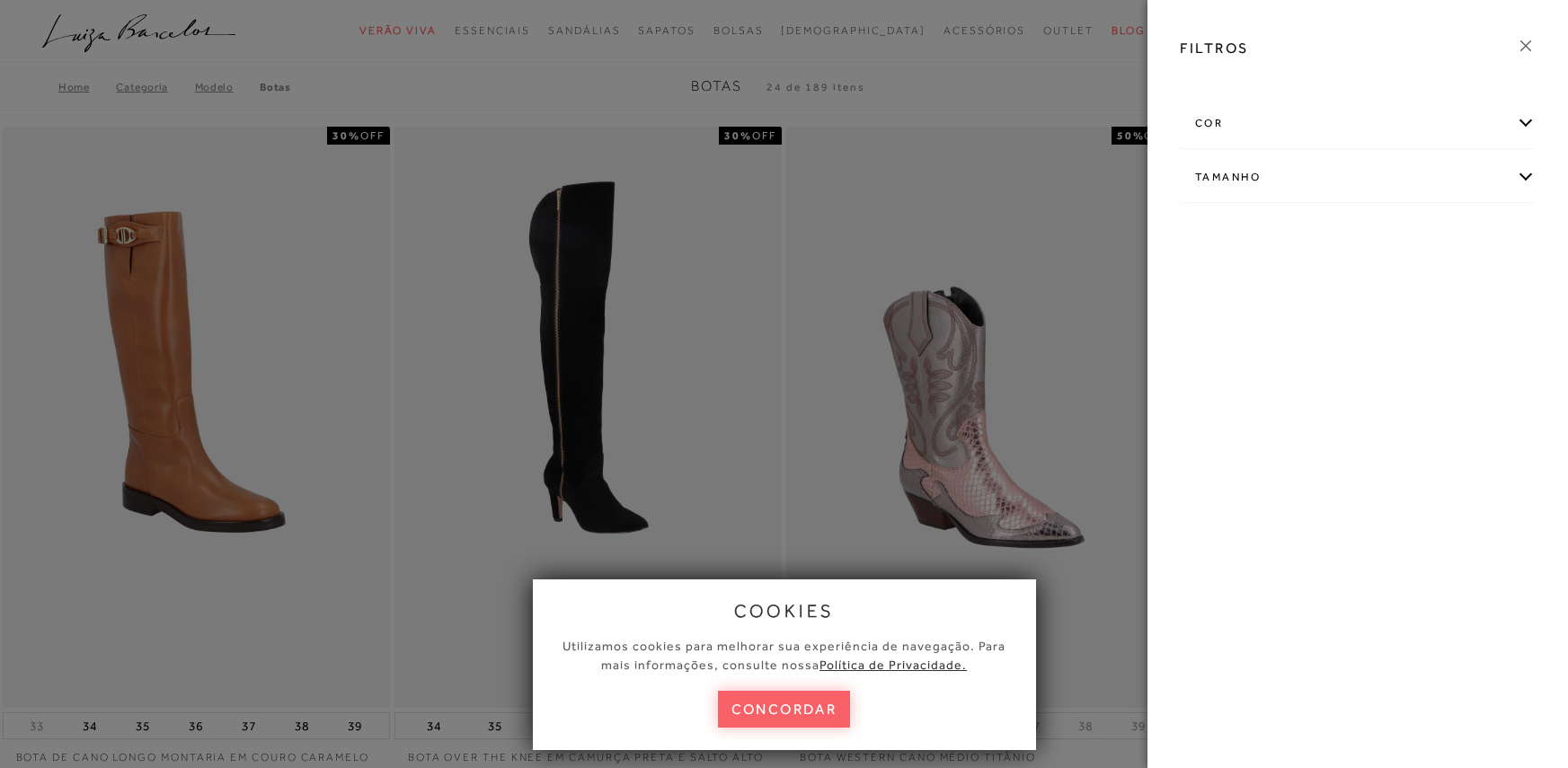
click at [1521, 124] on div "cor" at bounding box center [1357, 124] width 354 height 48
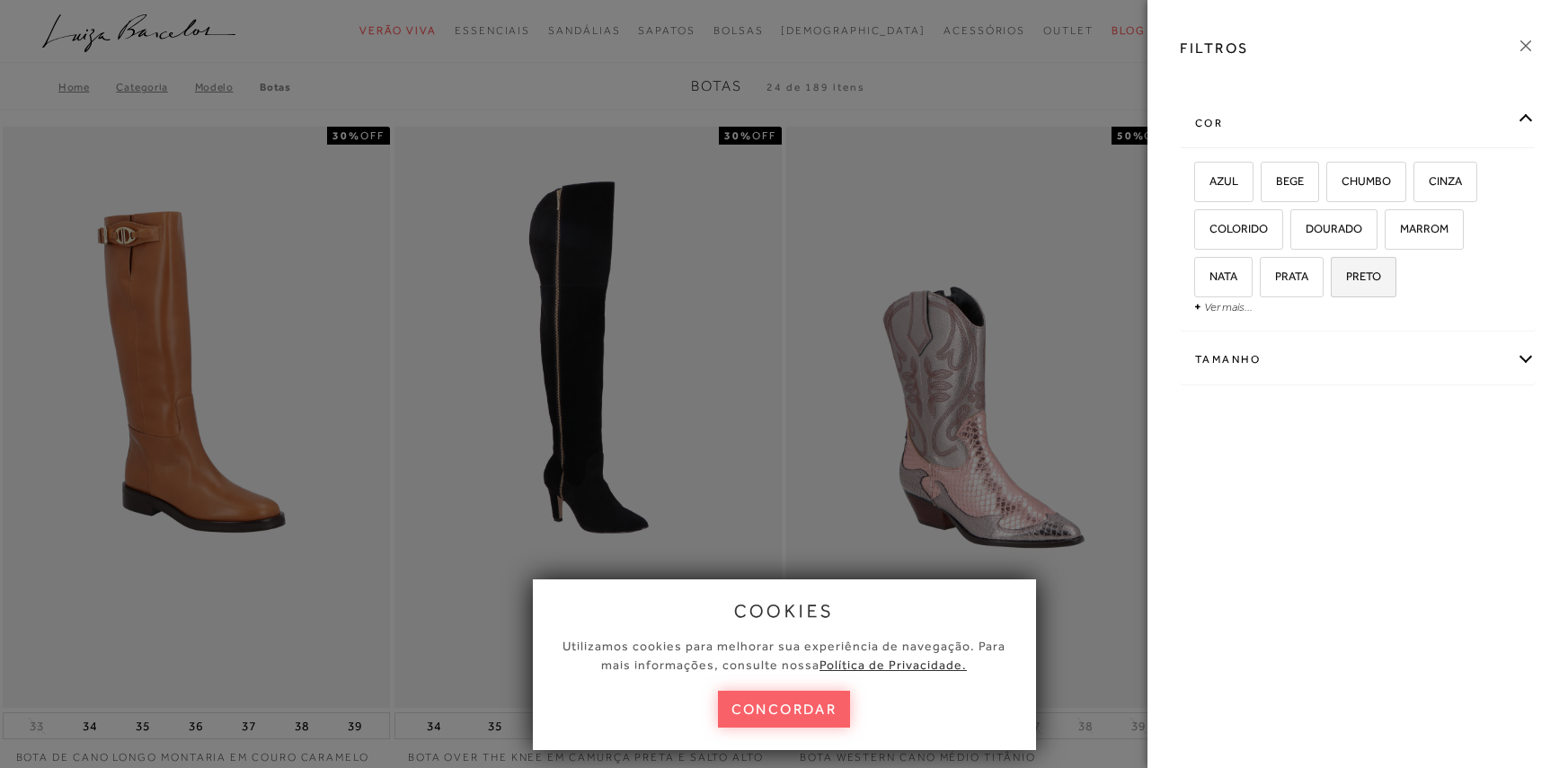
click at [1382, 280] on label "PRETO" at bounding box center [1364, 276] width 63 height 39
click at [1346, 280] on input "PRETO" at bounding box center [1337, 279] width 18 height 18
checkbox input "true"
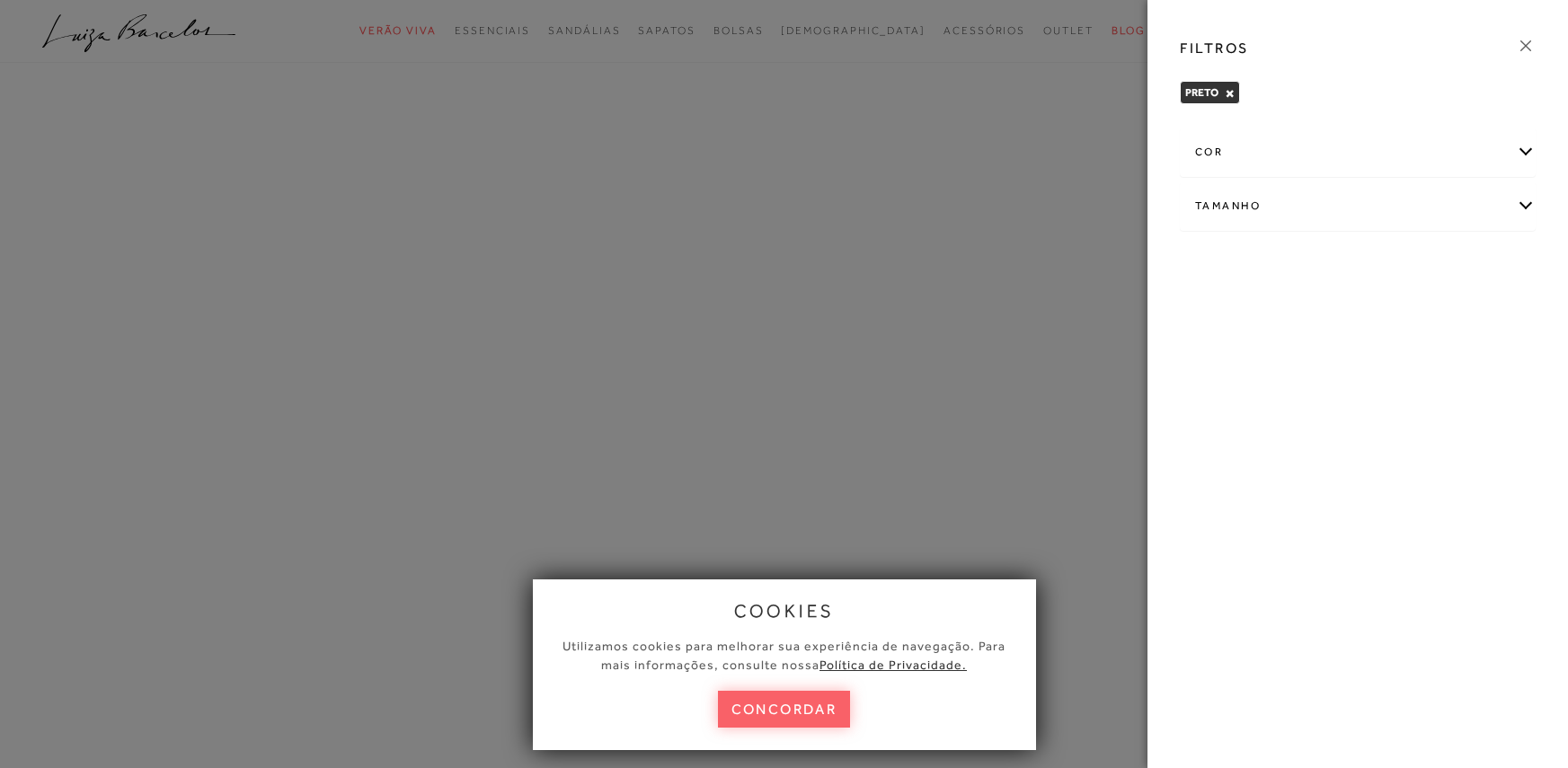
click at [985, 230] on div at bounding box center [784, 384] width 1568 height 768
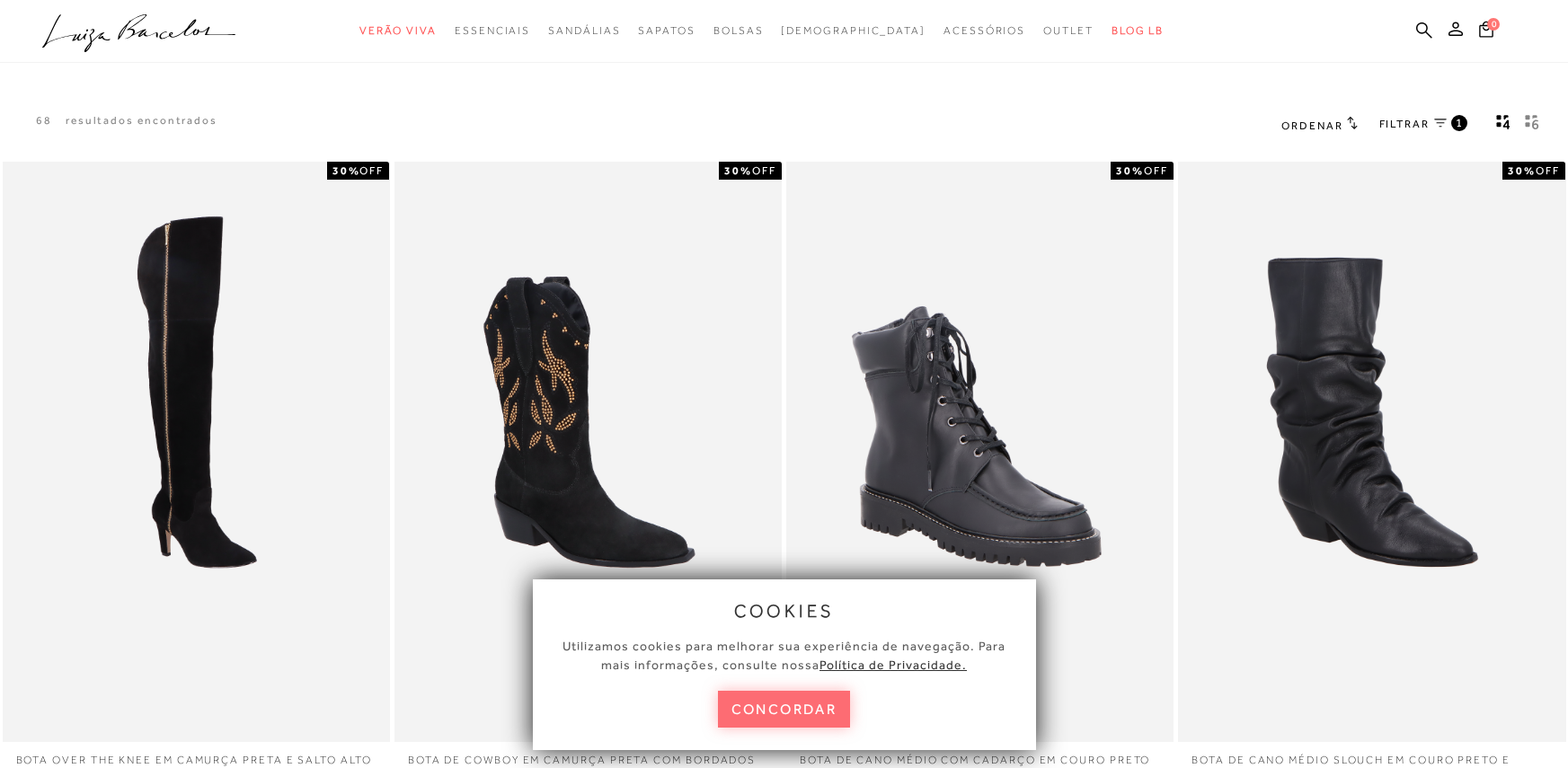
click at [812, 715] on button "concordar" at bounding box center [784, 709] width 133 height 37
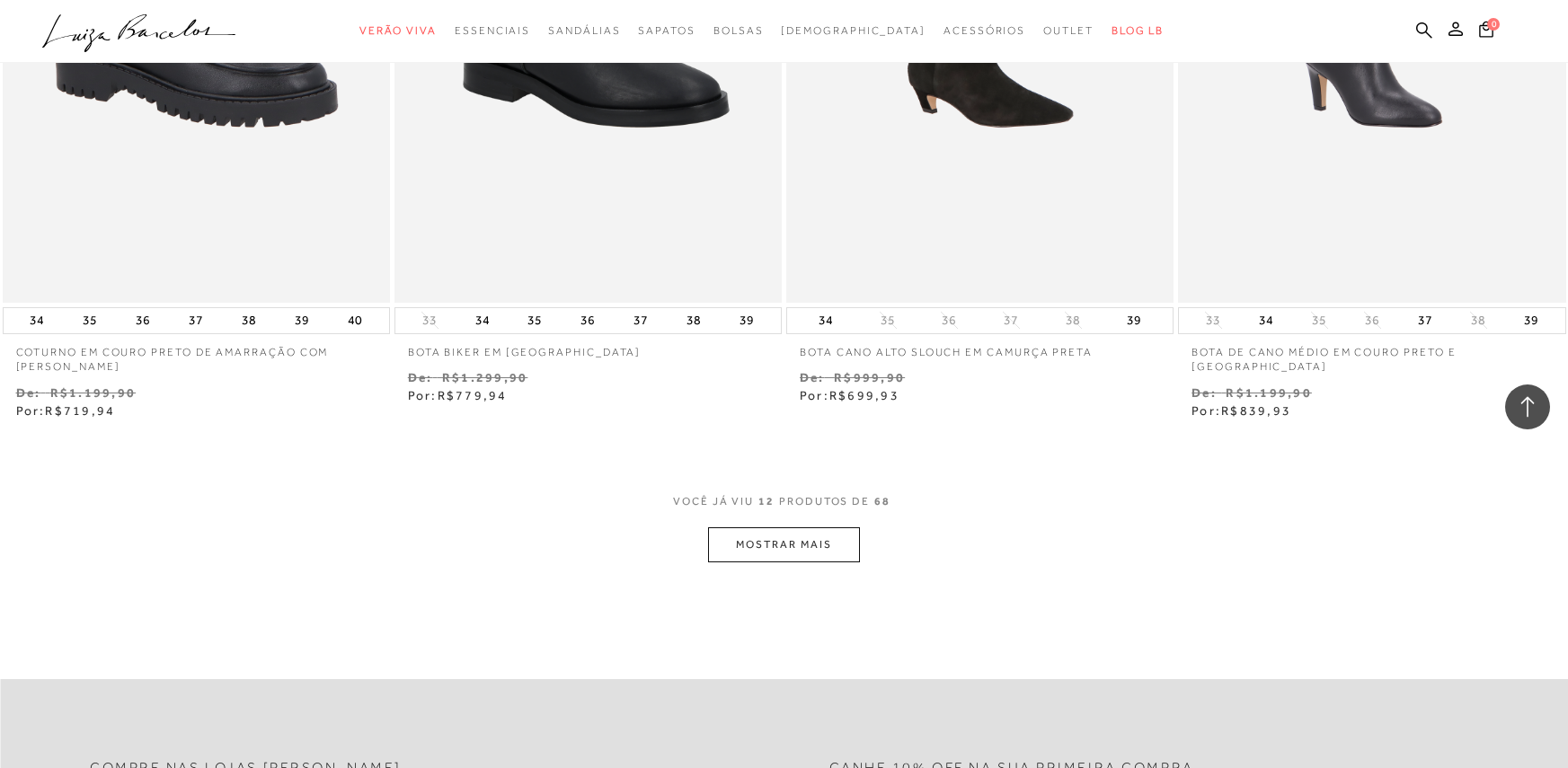
scroll to position [2066, 0]
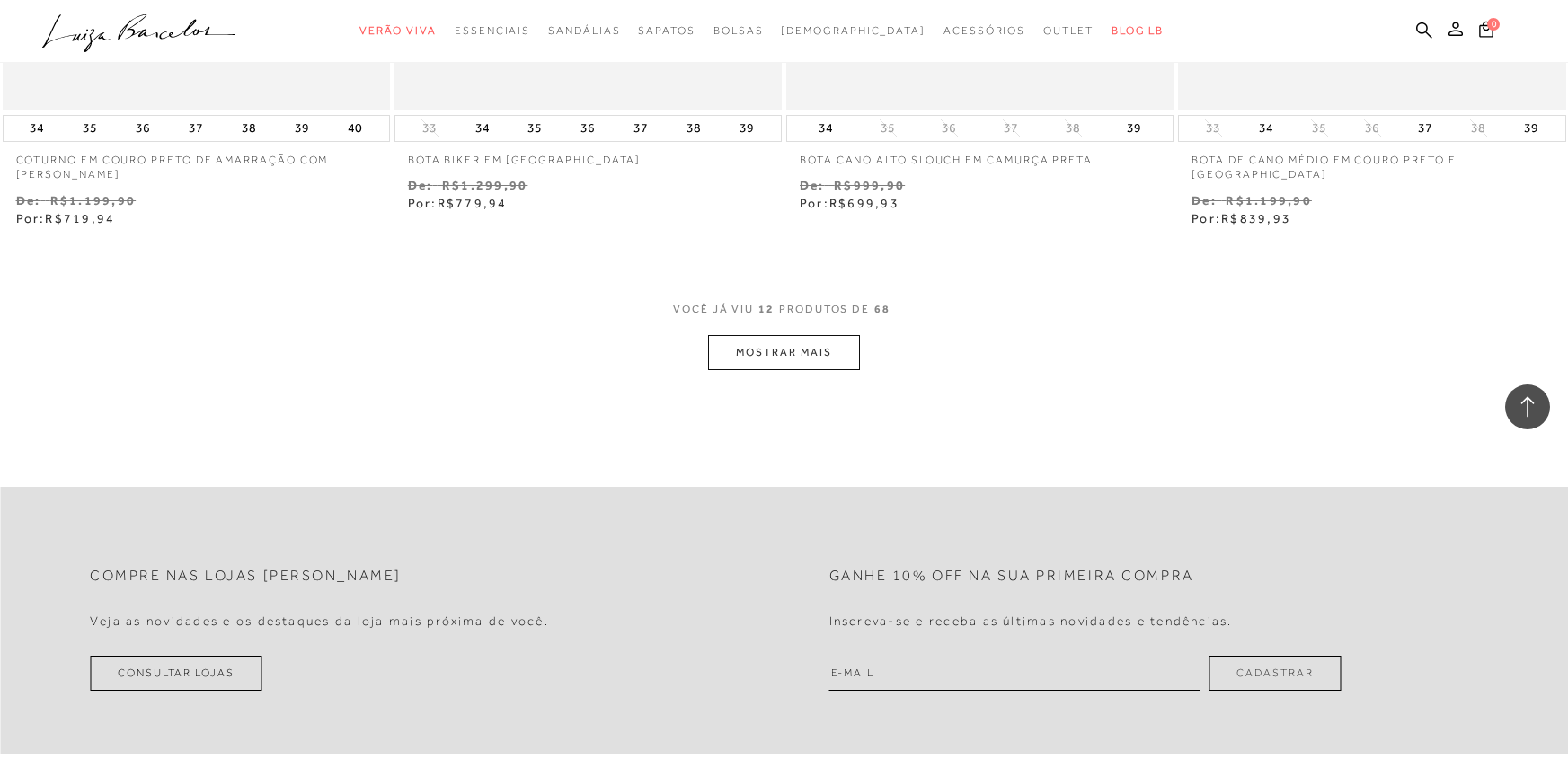
click at [826, 345] on button "MOSTRAR MAIS" at bounding box center [783, 352] width 151 height 35
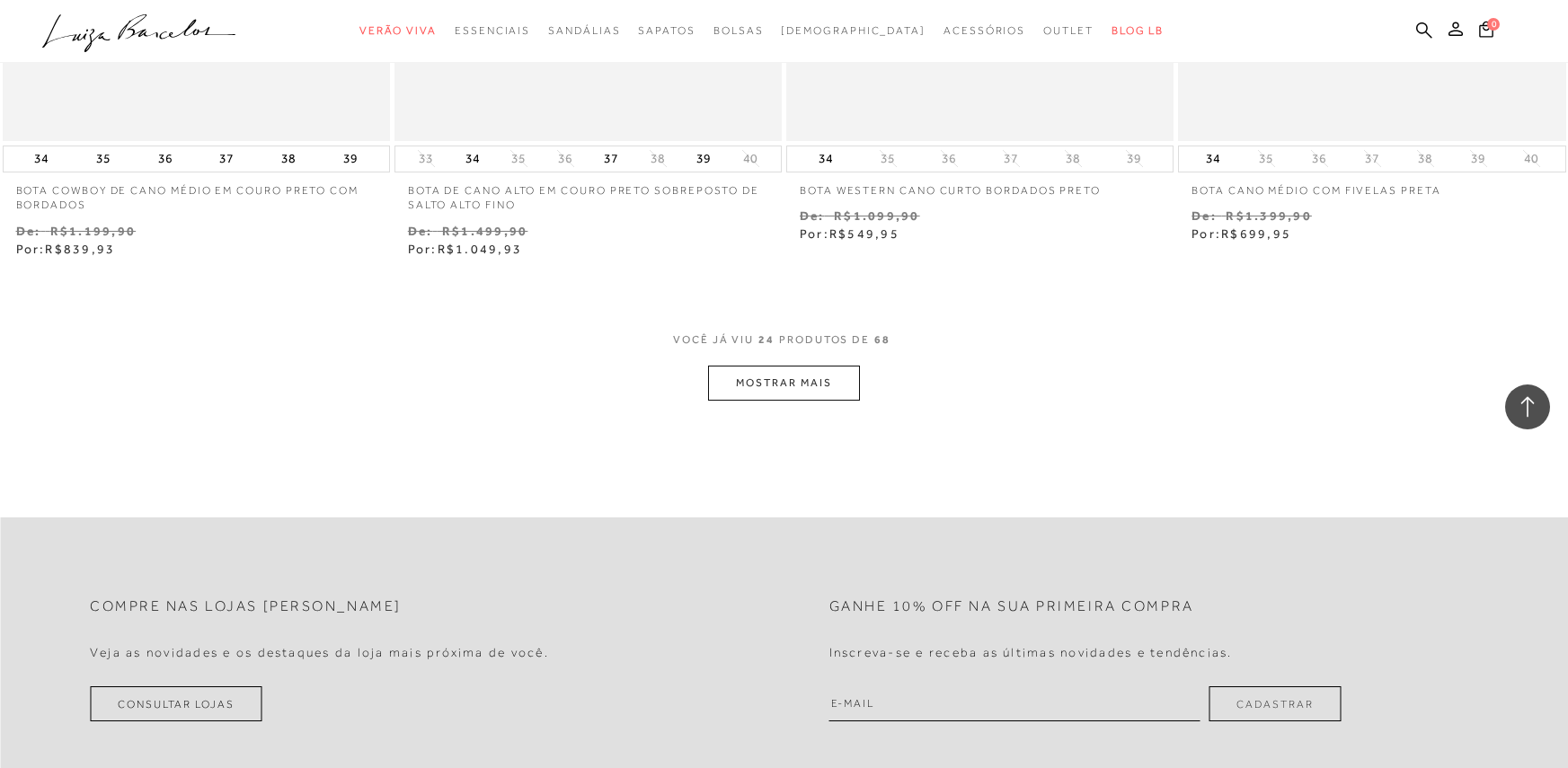
scroll to position [4403, 0]
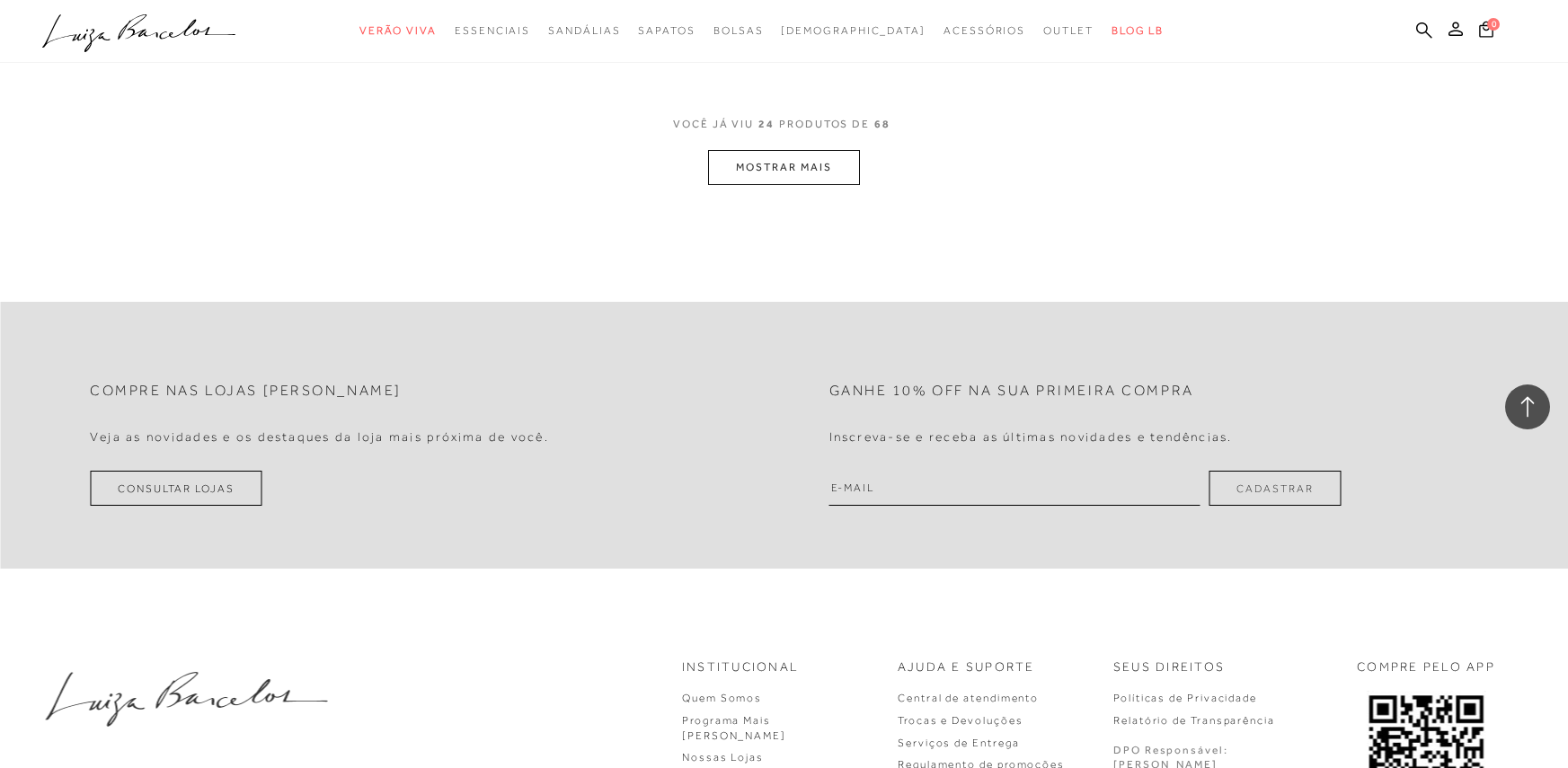
click at [808, 165] on button "MOSTRAR MAIS" at bounding box center [783, 166] width 151 height 35
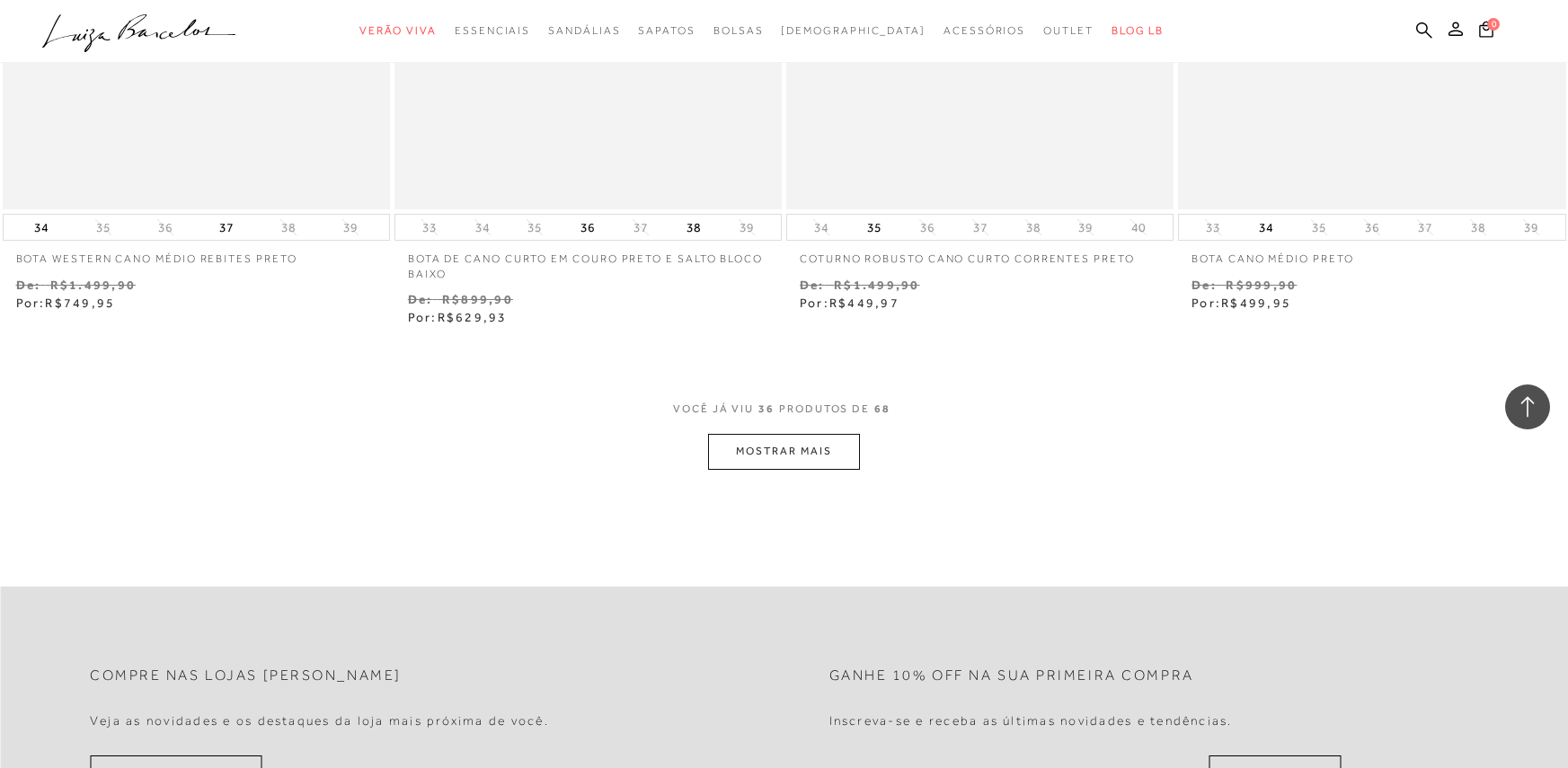
scroll to position [6379, 0]
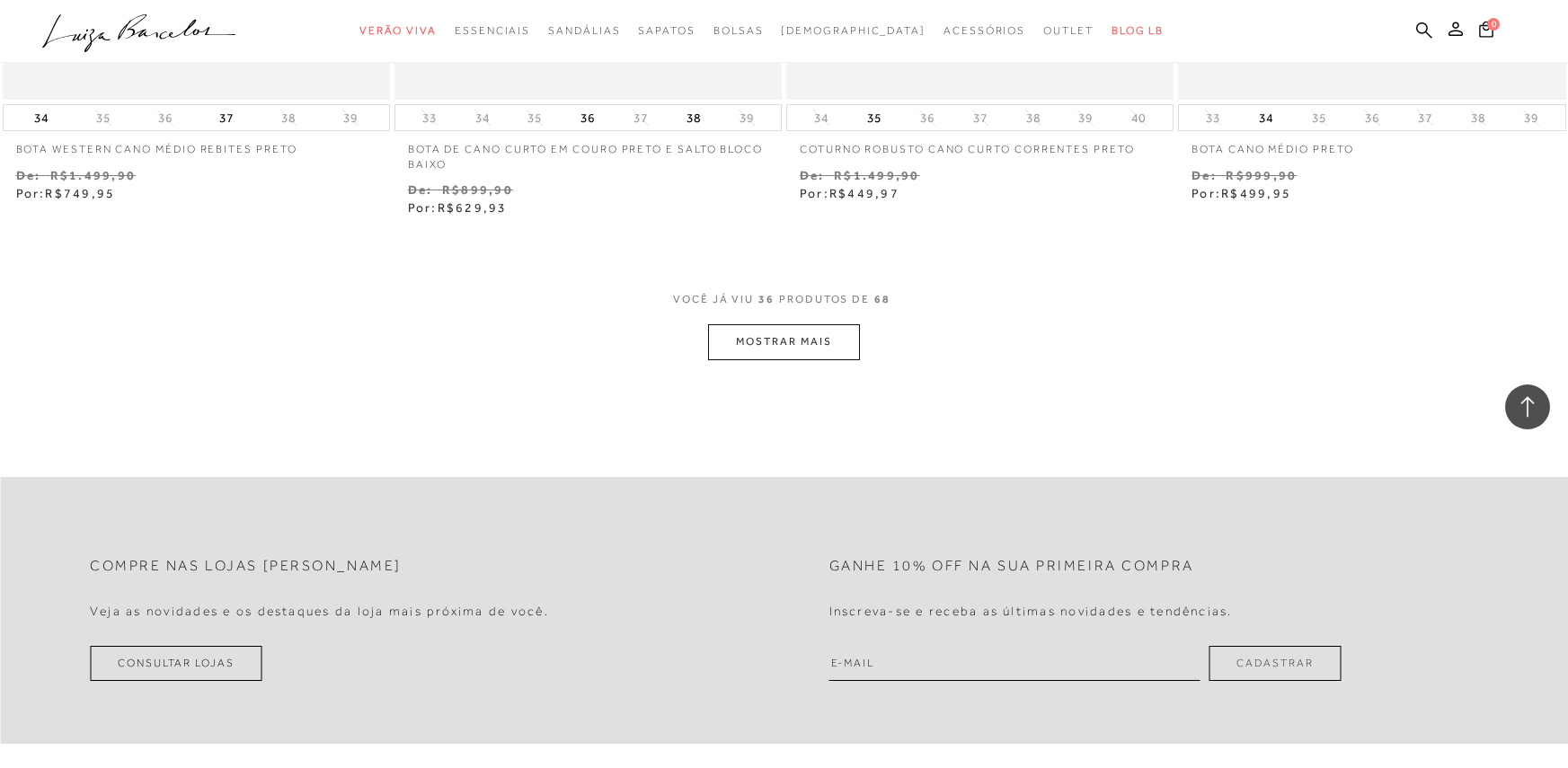
click at [788, 342] on button "MOSTRAR MAIS" at bounding box center [783, 341] width 151 height 35
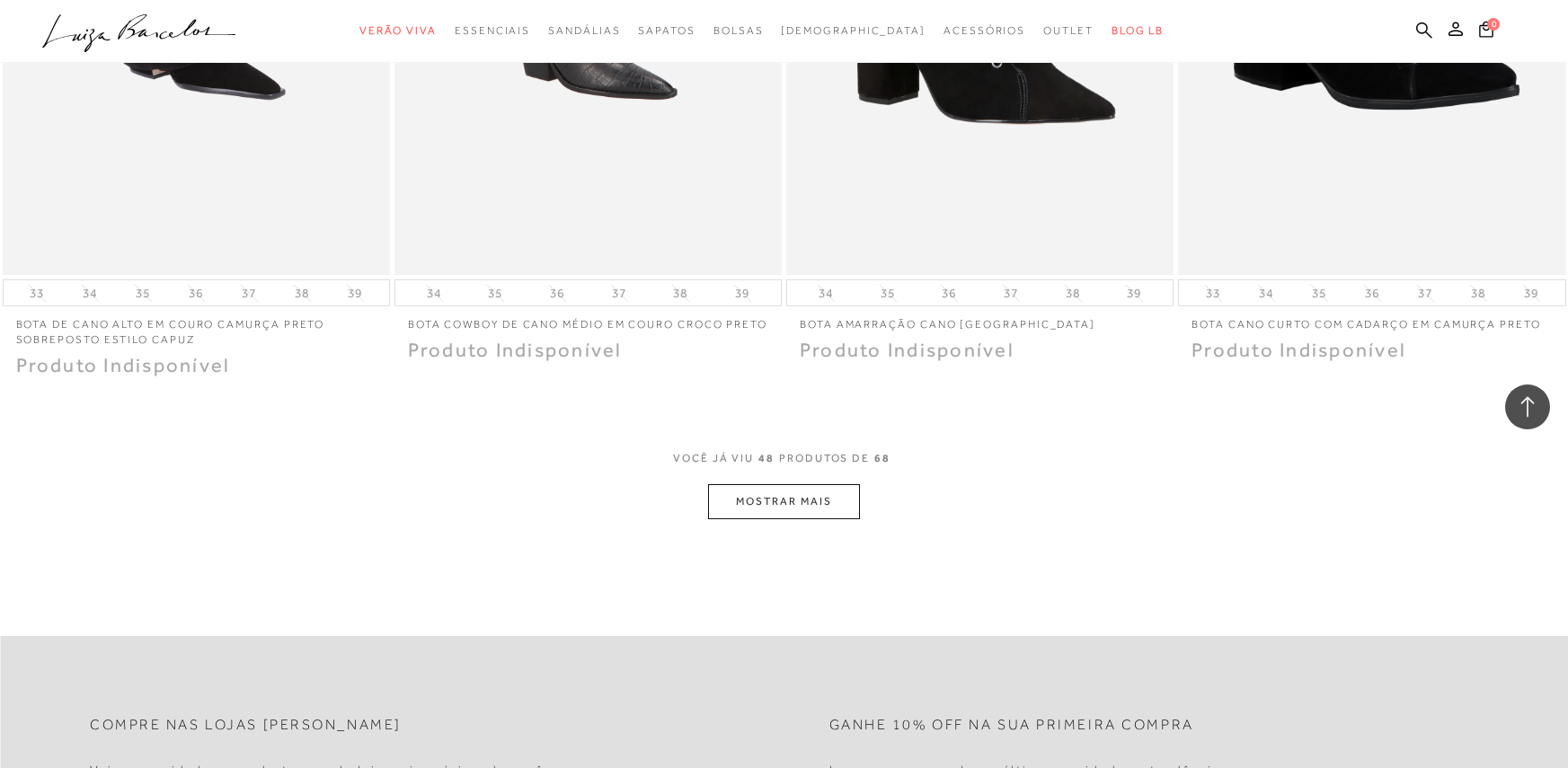
scroll to position [8446, 0]
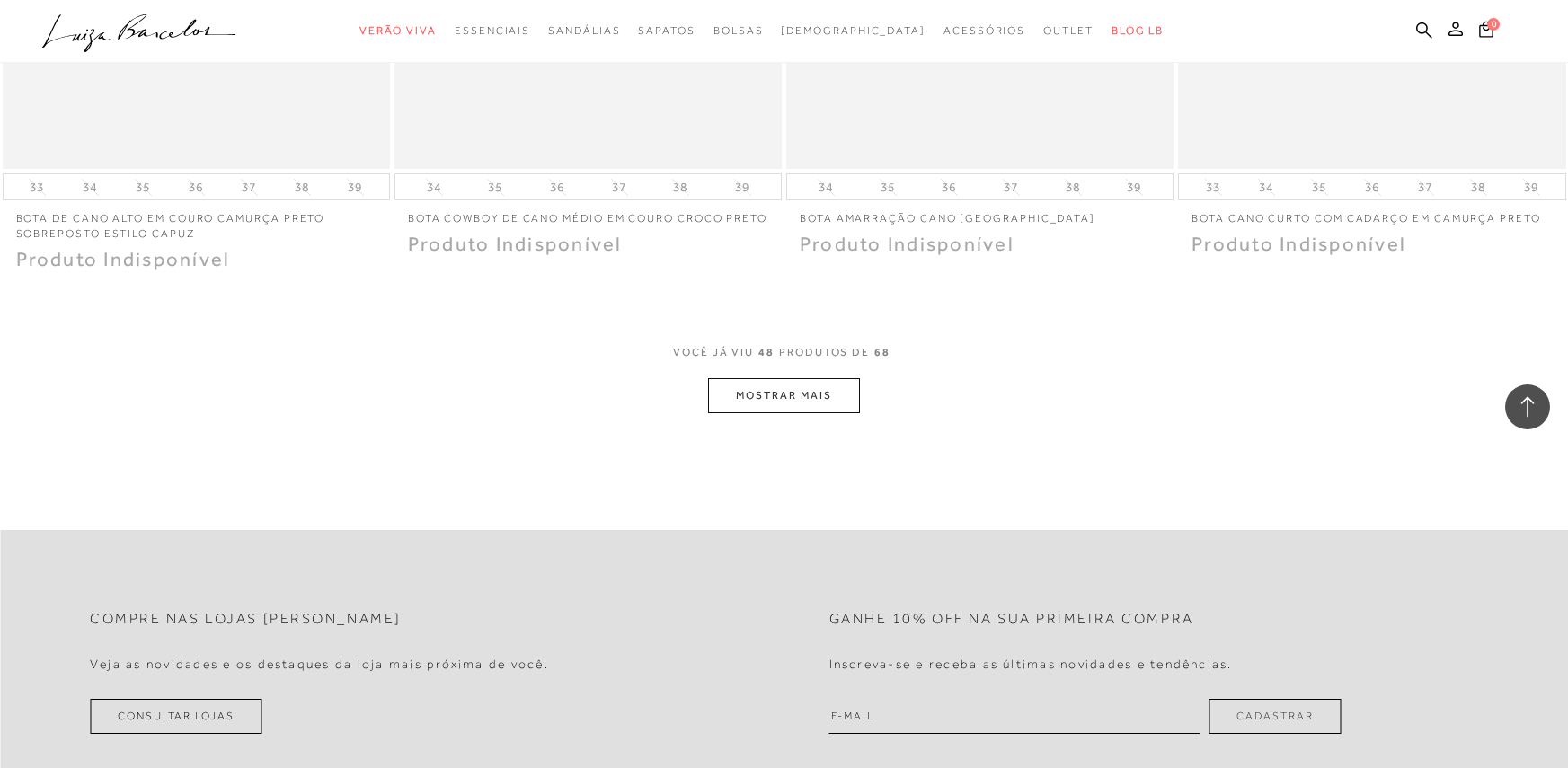
click at [806, 397] on button "MOSTRAR MAIS" at bounding box center [783, 395] width 151 height 35
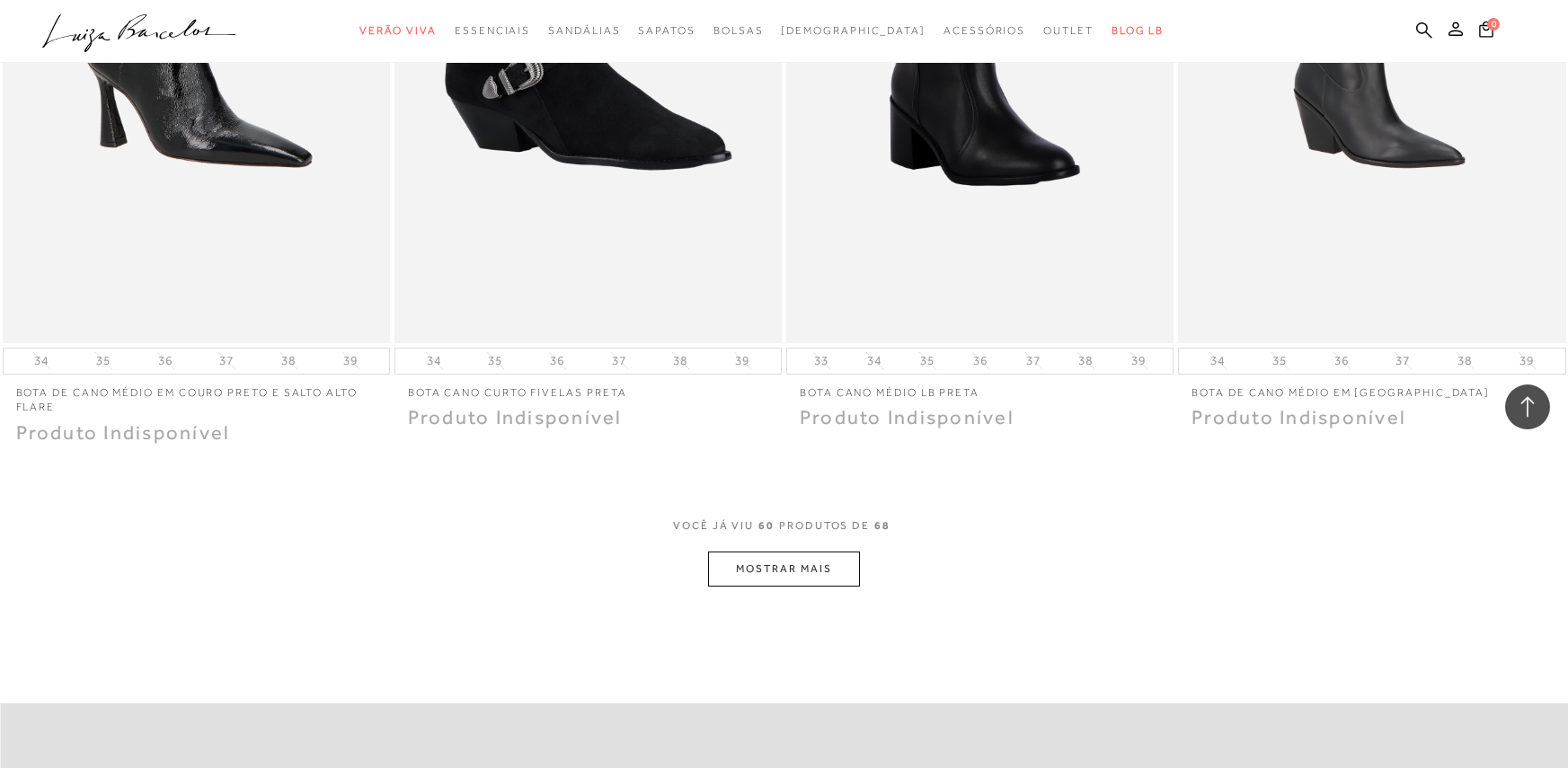
scroll to position [10512, 0]
